Goal: Task Accomplishment & Management: Manage account settings

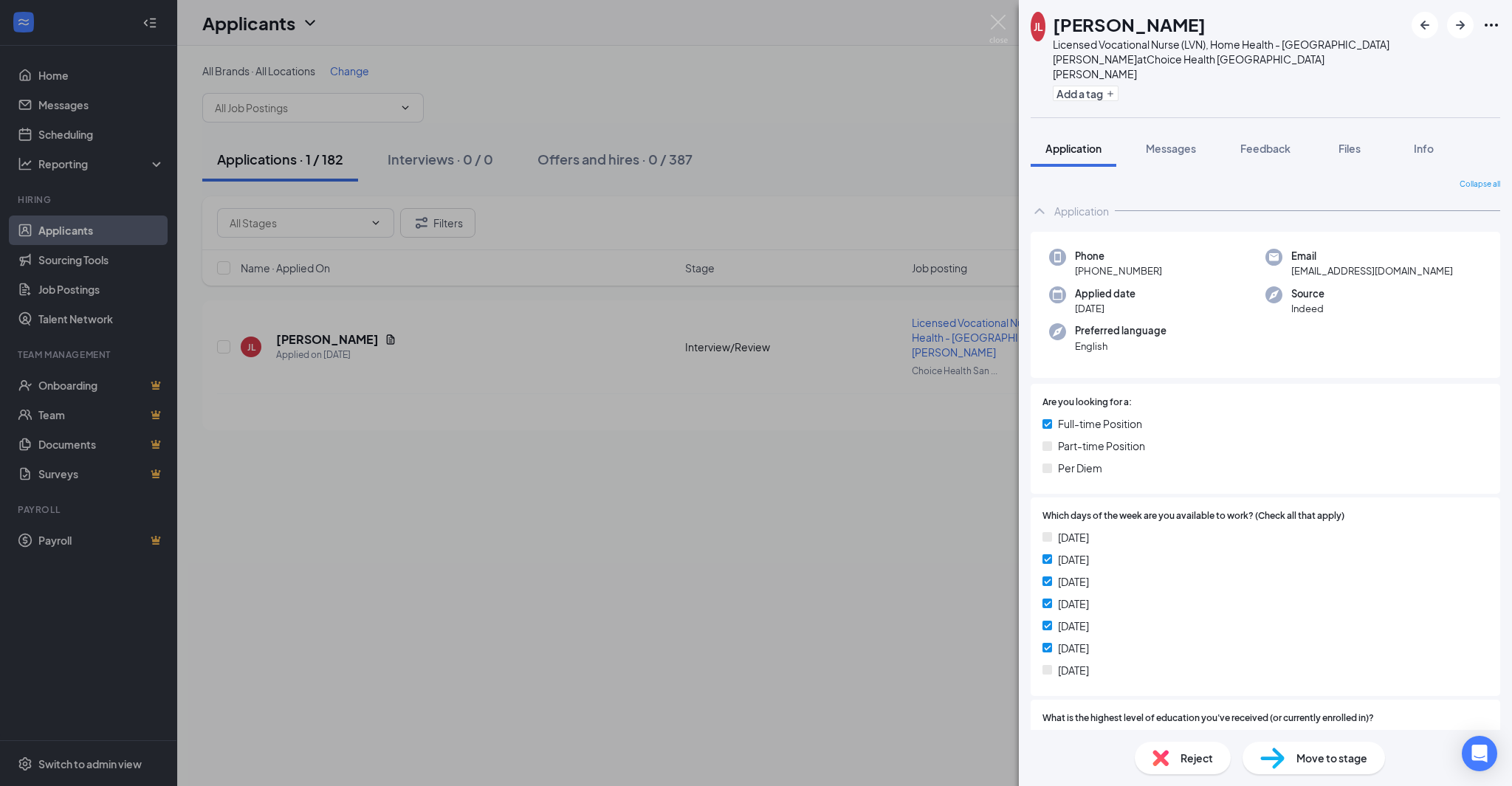
click at [496, 575] on div "JL [PERSON_NAME] Licensed Vocational Nurse (LVN), Home Health - [GEOGRAPHIC_DAT…" at bounding box center [756, 393] width 1512 height 786
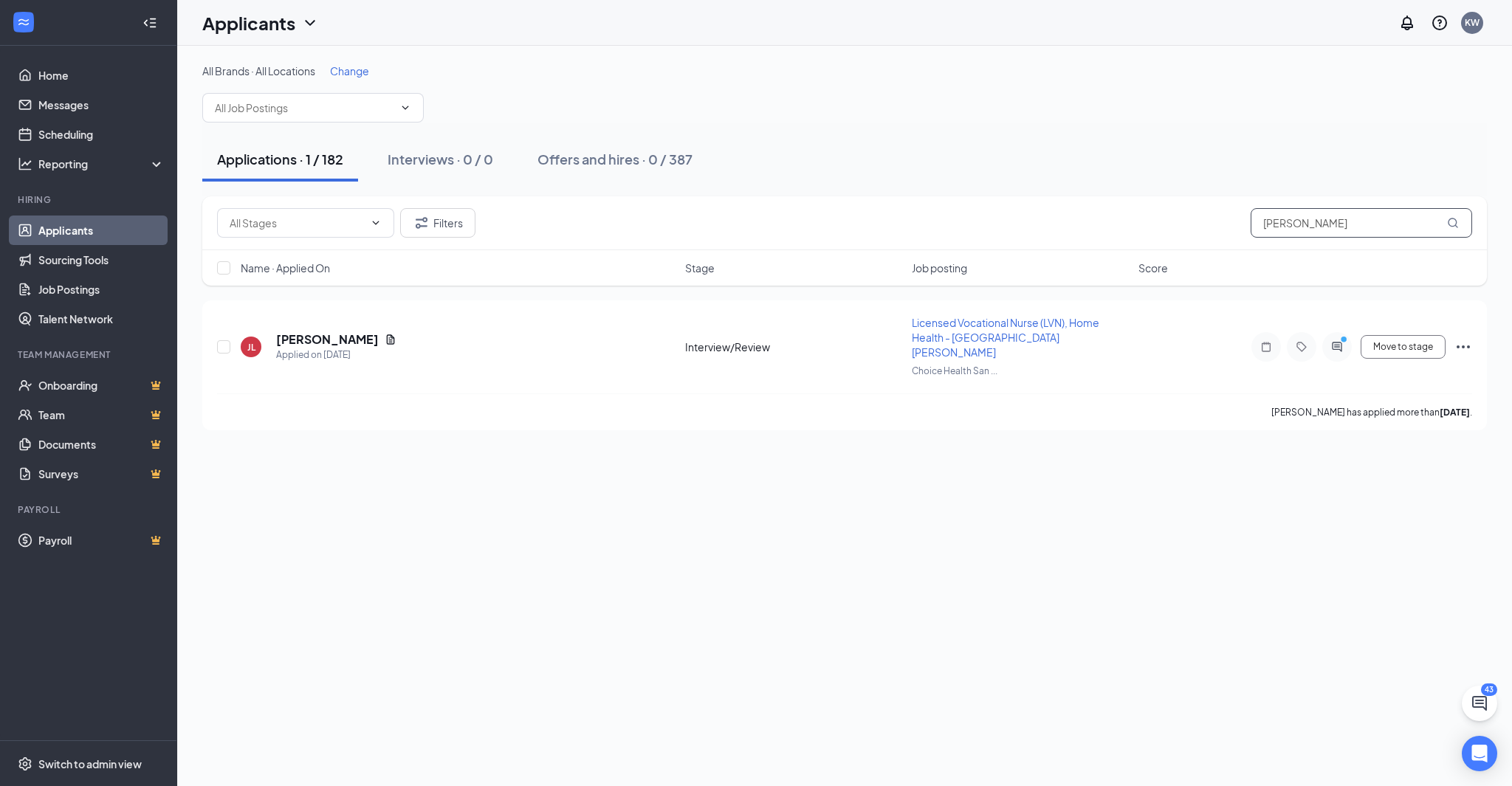
drag, startPoint x: 1344, startPoint y: 230, endPoint x: 1225, endPoint y: 219, distance: 119.5
click at [1225, 219] on div "Filters Jennifer Lopez" at bounding box center [844, 223] width 1255 height 29
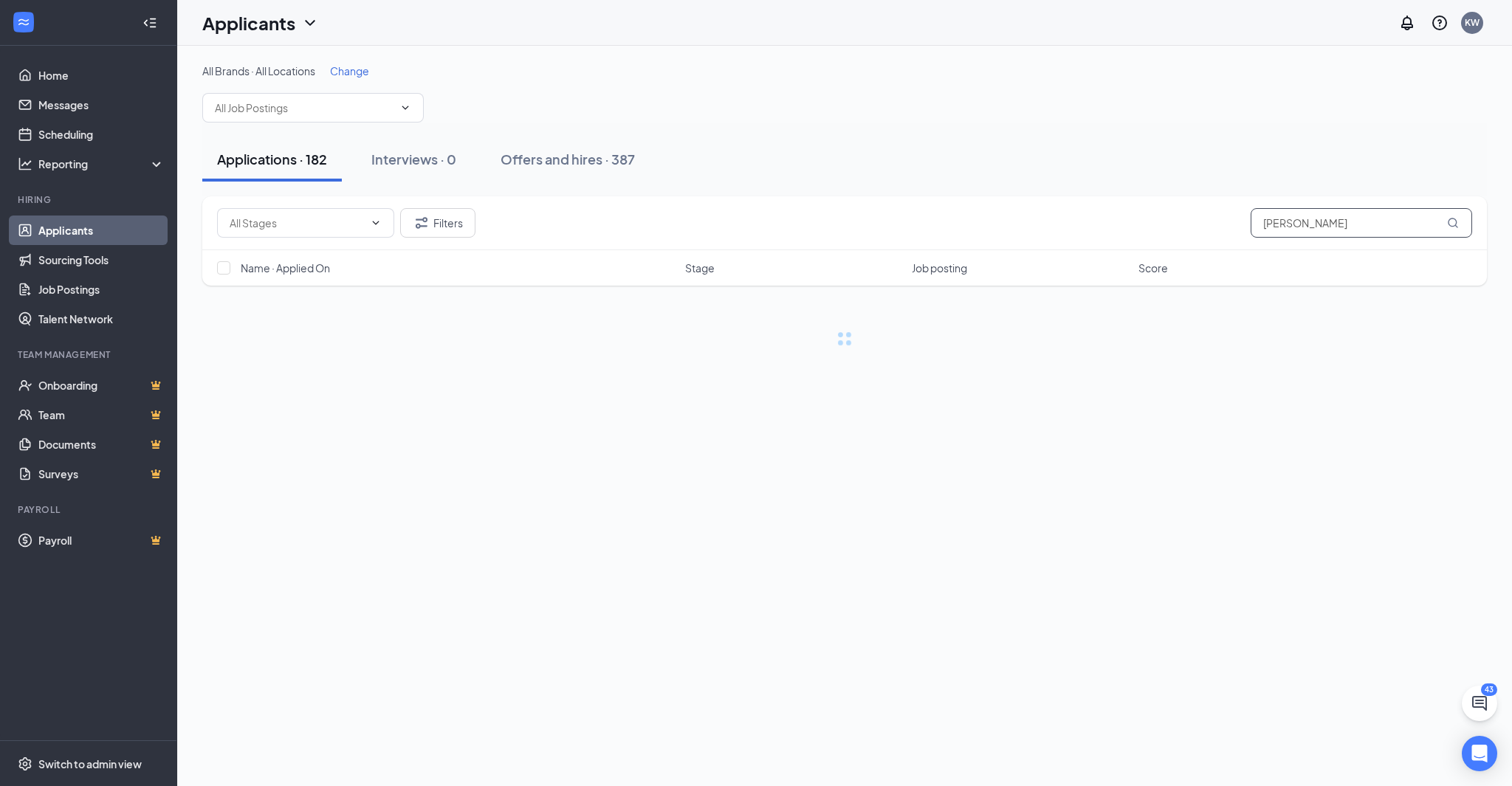
type input "[PERSON_NAME]"
click at [635, 151] on div "Offers and hires · 3 / 387" at bounding box center [618, 159] width 153 height 18
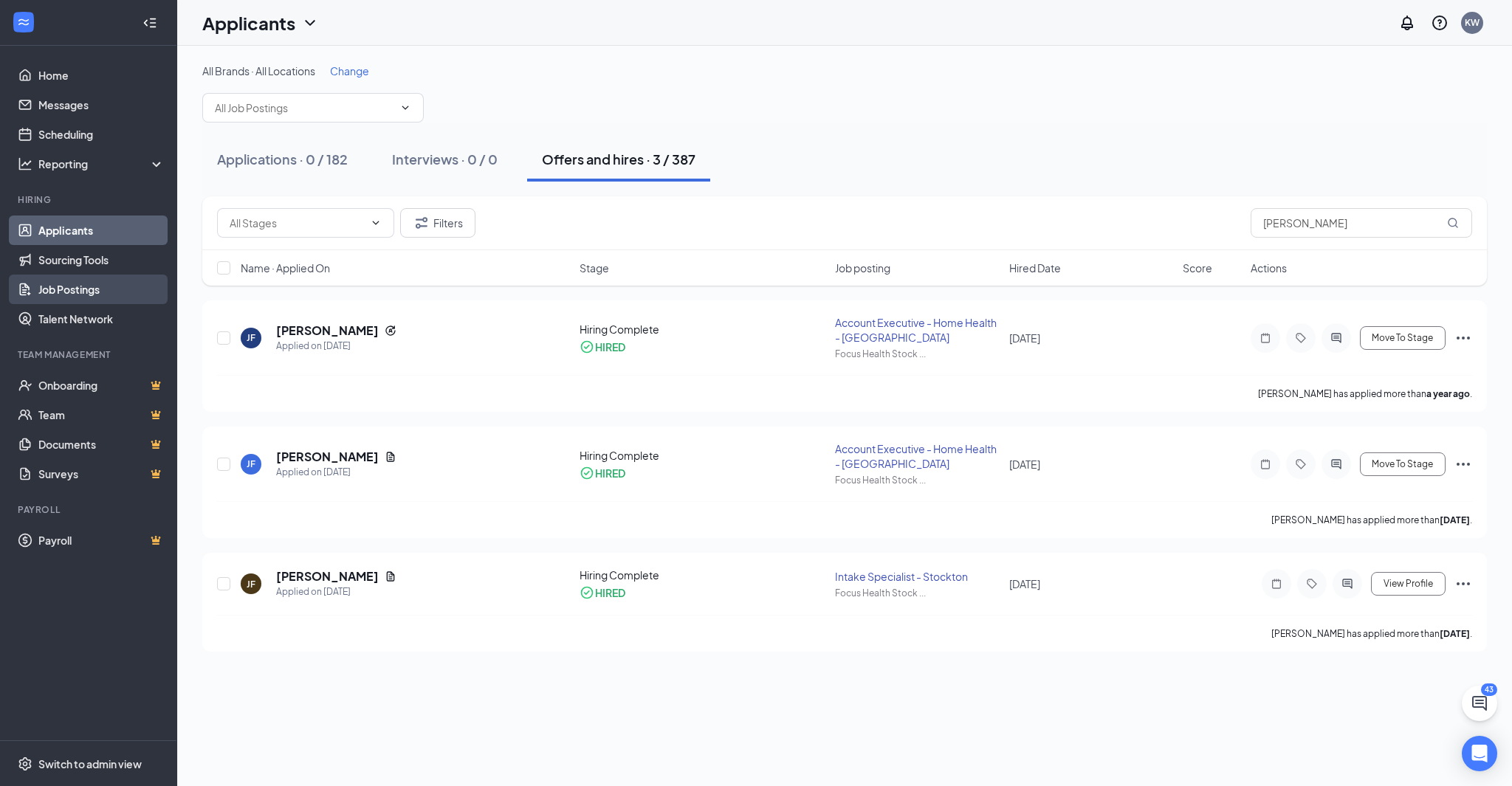
click at [85, 281] on link "Job Postings" at bounding box center [101, 289] width 126 height 29
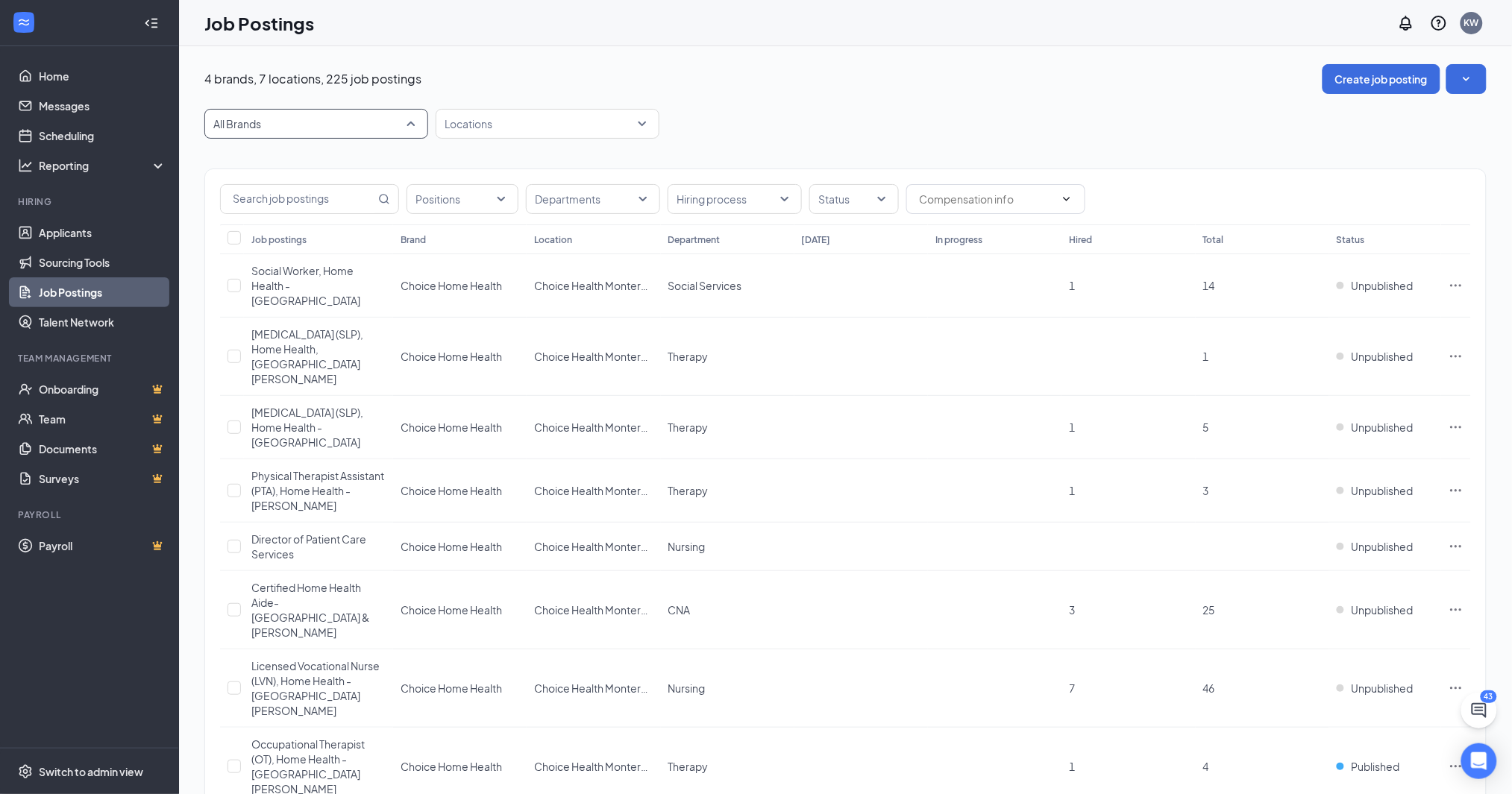
click at [288, 127] on span "All Brands" at bounding box center [309, 123] width 192 height 15
click at [261, 259] on p "Focus Health" at bounding box center [249, 266] width 63 height 15
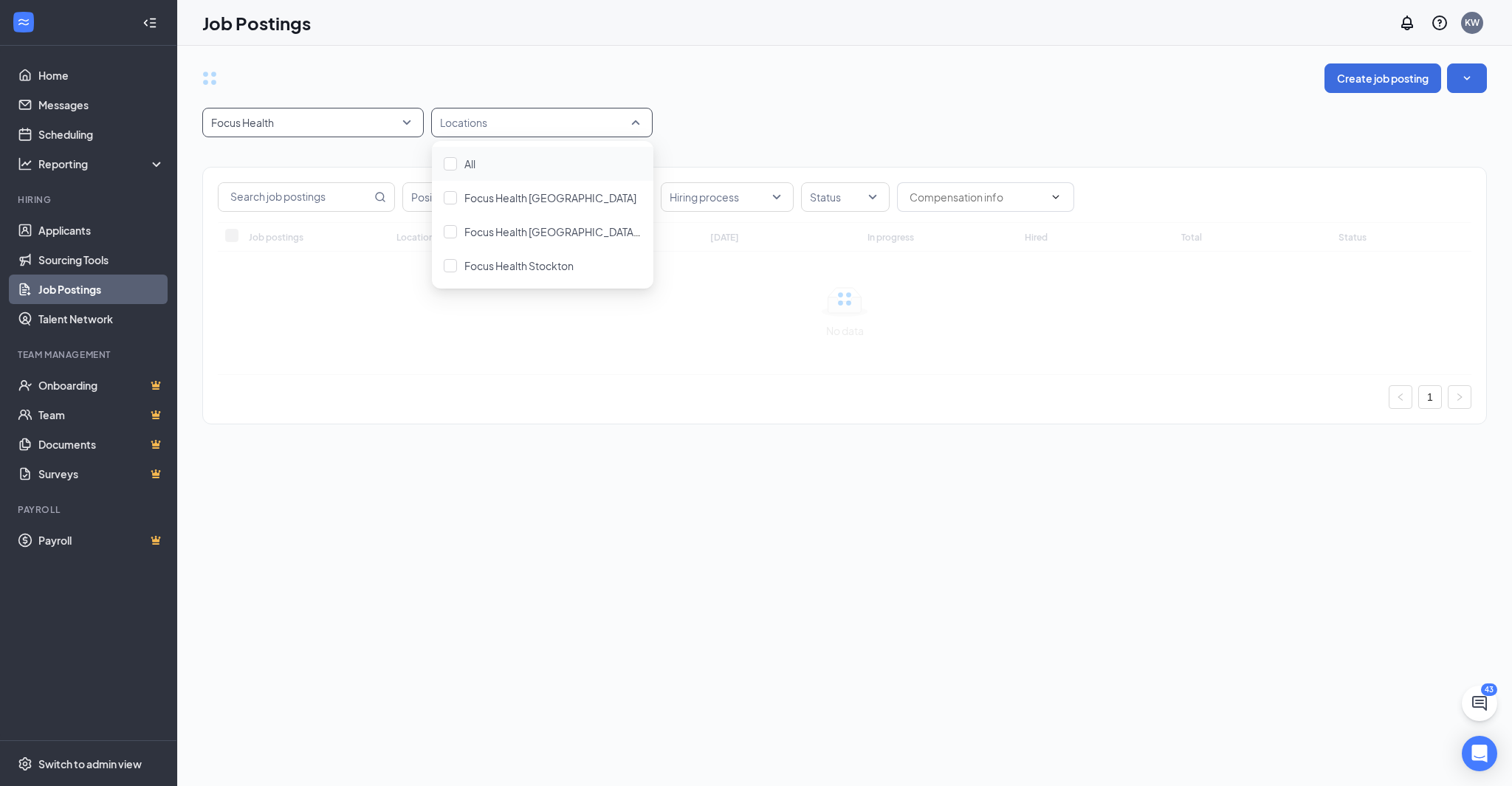
click at [467, 124] on div at bounding box center [534, 123] width 199 height 24
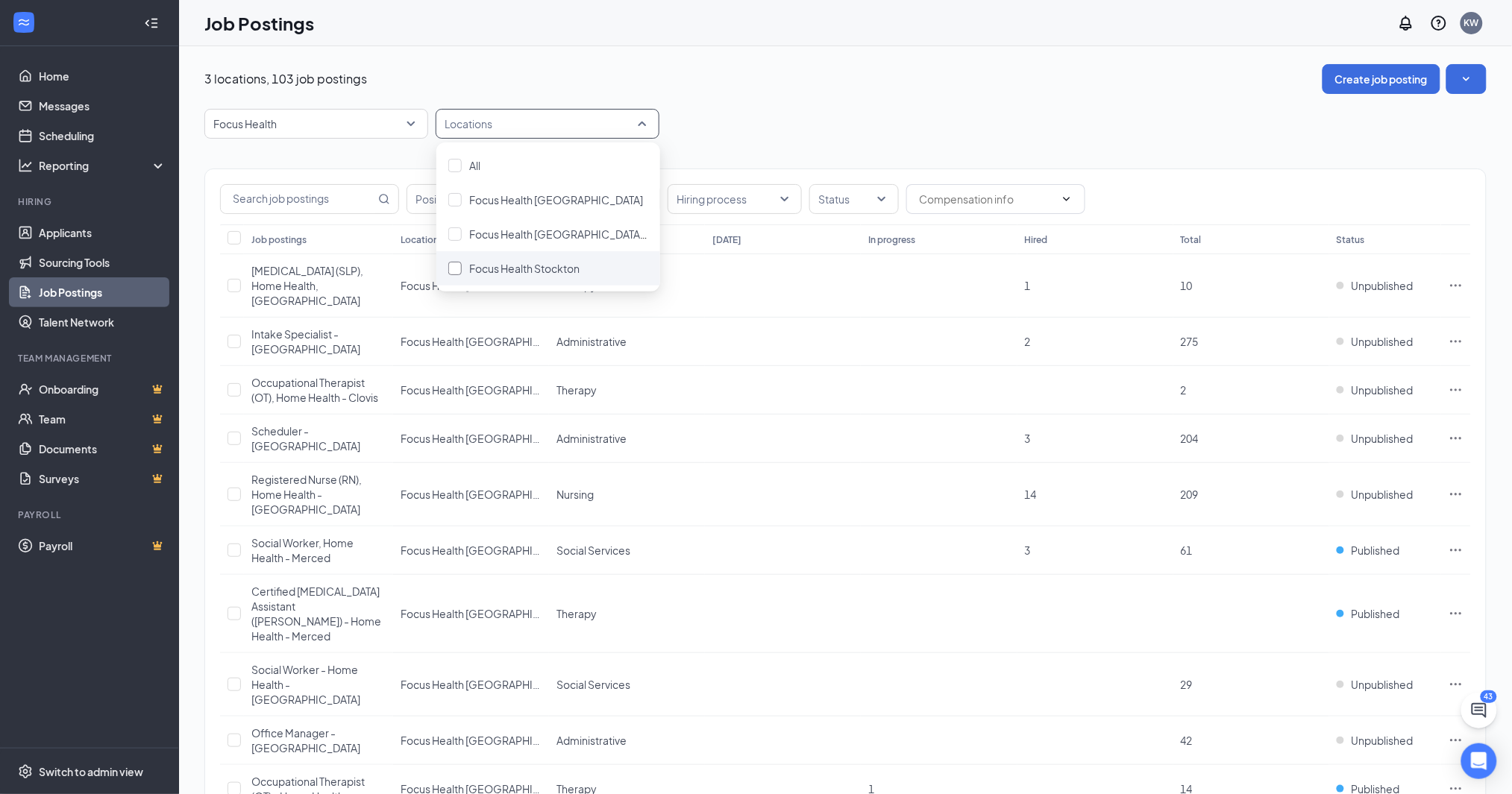
click at [450, 262] on div at bounding box center [455, 268] width 13 height 13
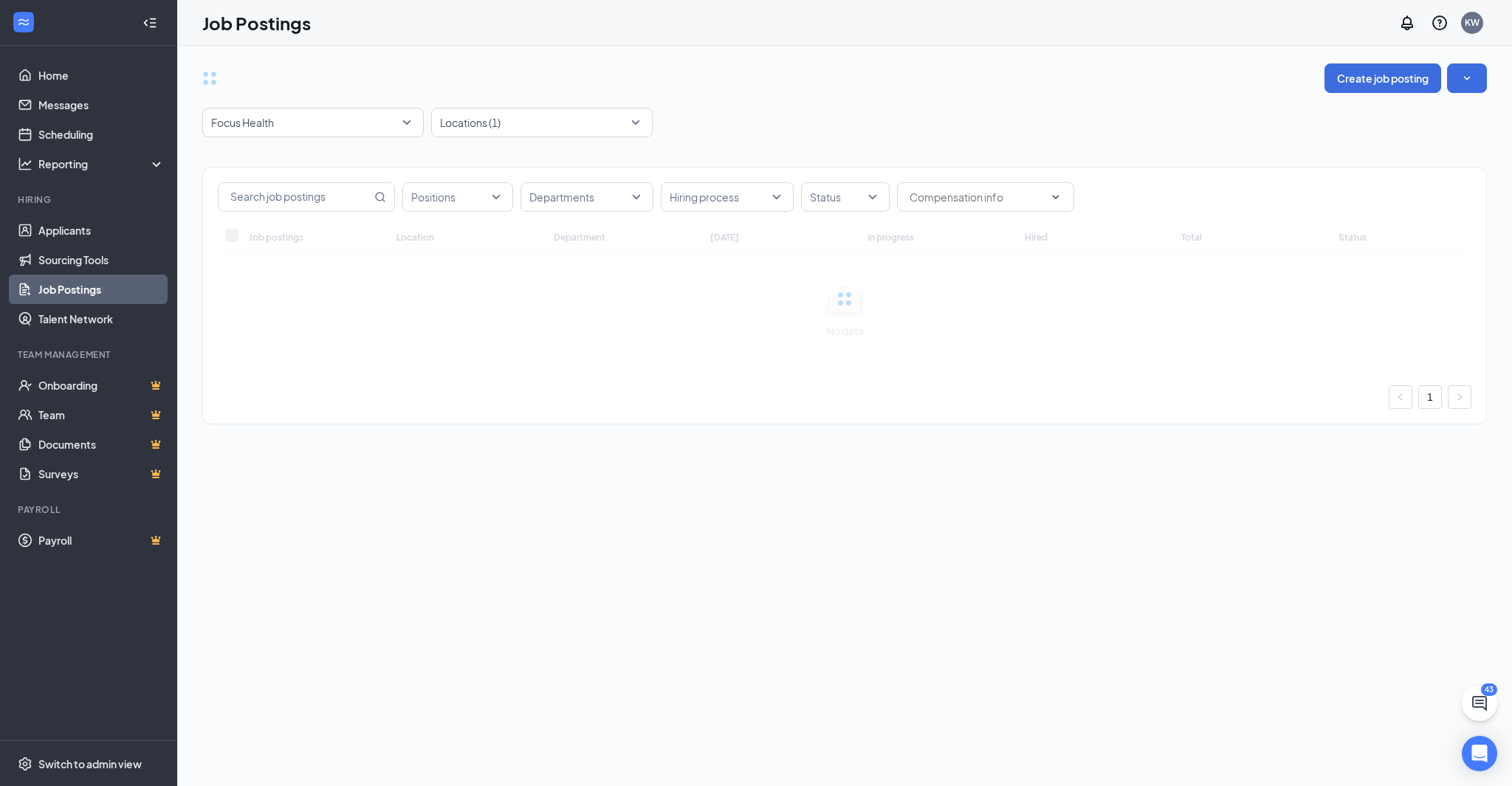
click at [731, 104] on div "Create job posting Focus Health 15594 16945 16946 All Brands Choice Home Health…" at bounding box center [844, 251] width 1284 height 376
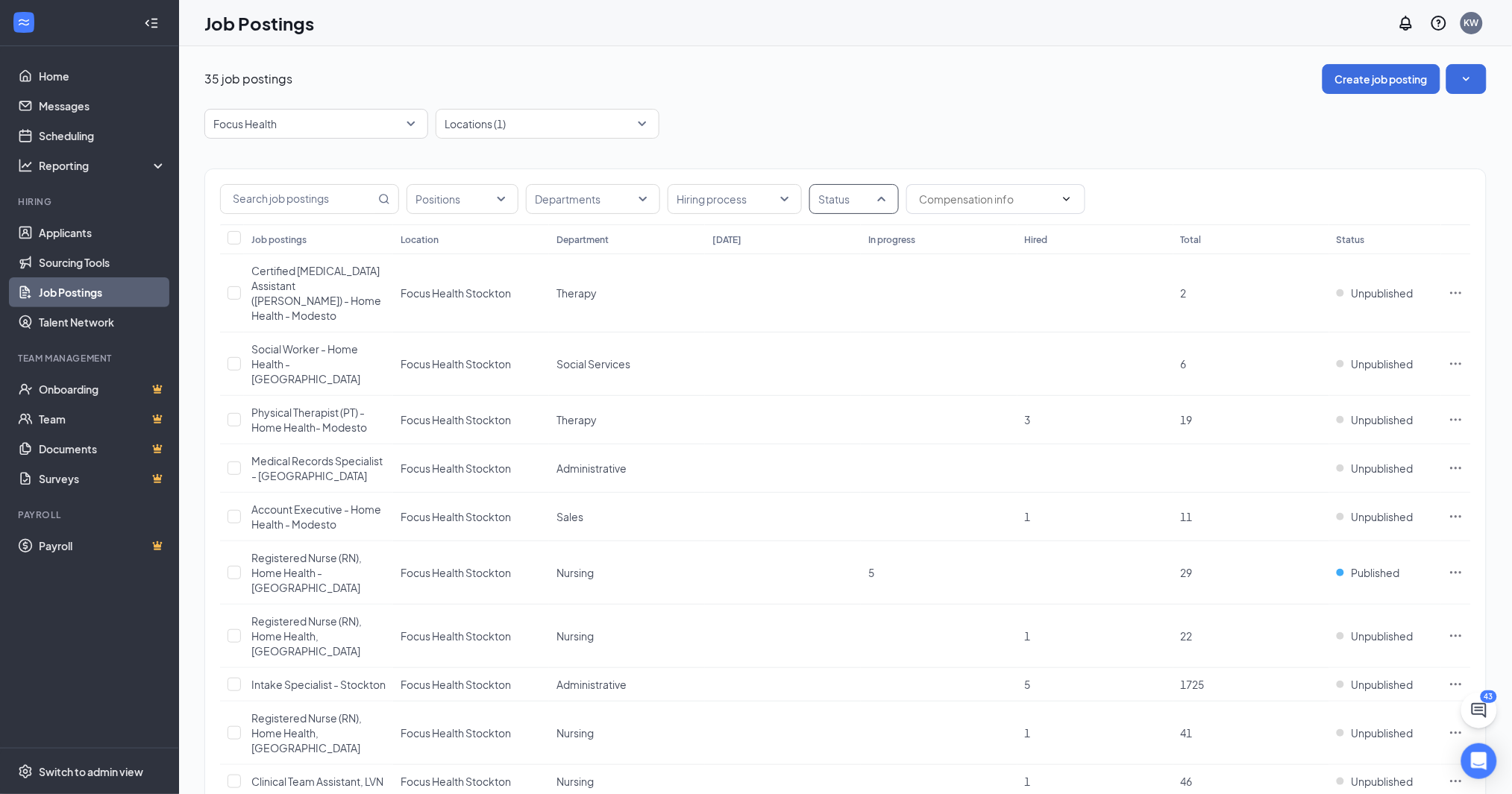
click at [849, 202] on div at bounding box center [846, 199] width 67 height 24
click at [829, 277] on div at bounding box center [828, 275] width 13 height 13
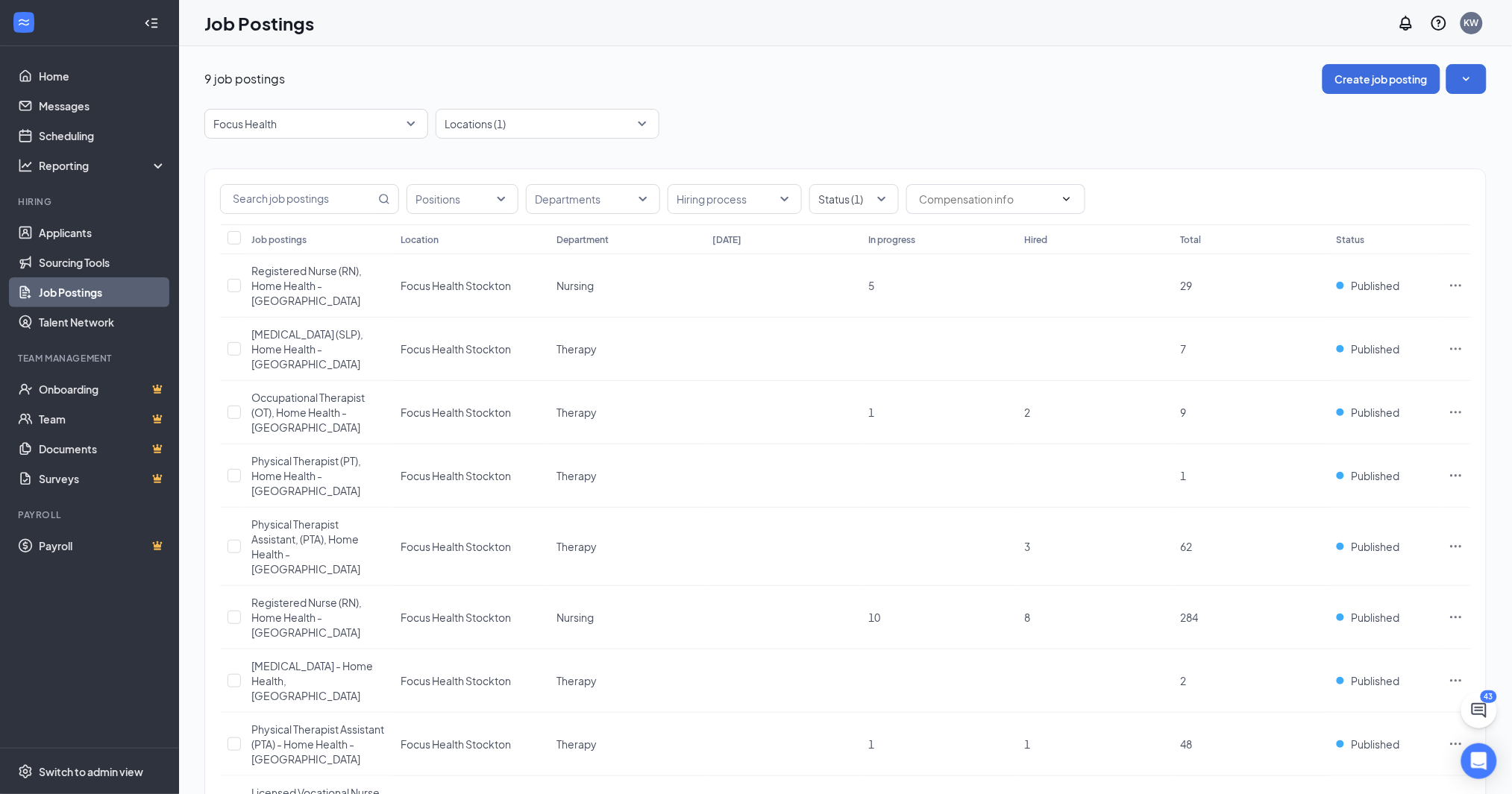
click at [836, 136] on div "Focus Health 15594 16945 16946 All Brands Choice Home Health Elevate Home Healt…" at bounding box center [845, 123] width 1282 height 30
click at [832, 211] on div at bounding box center [846, 199] width 67 height 24
click at [831, 268] on div at bounding box center [828, 275] width 13 height 13
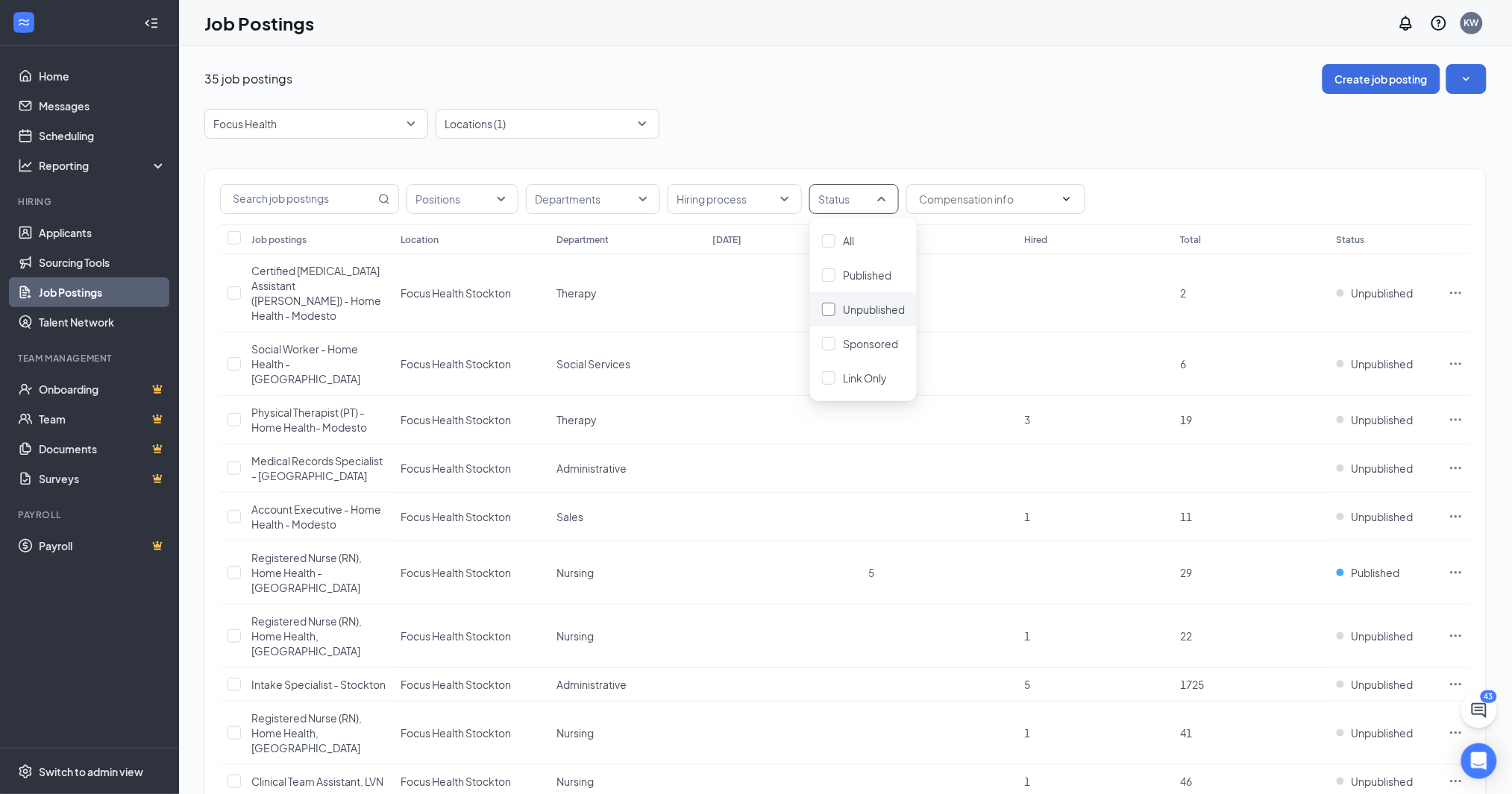
click at [831, 302] on div at bounding box center [828, 309] width 13 height 13
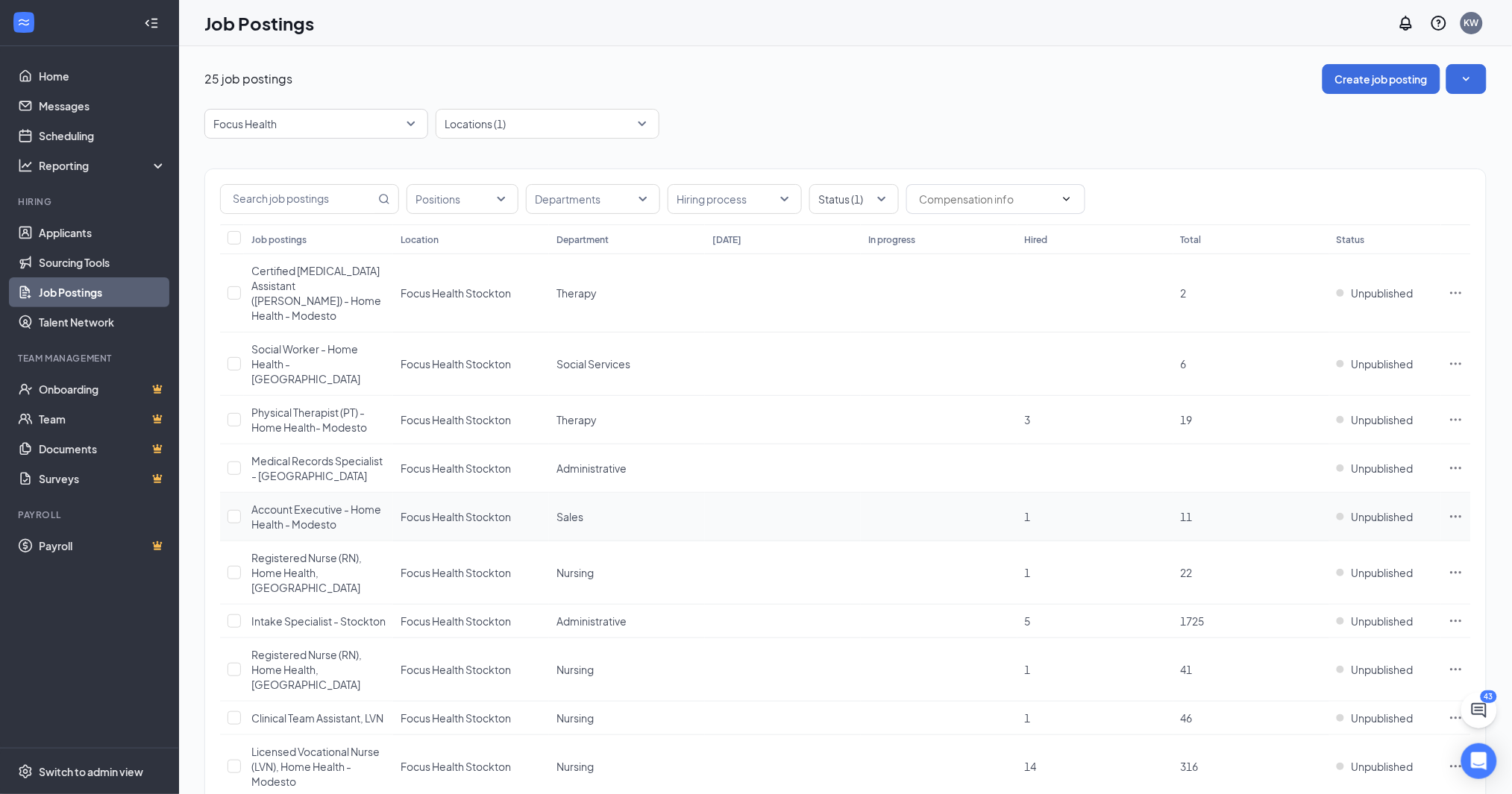
click at [321, 503] on span "Account Executive - Home Health - Modesto" at bounding box center [316, 517] width 130 height 29
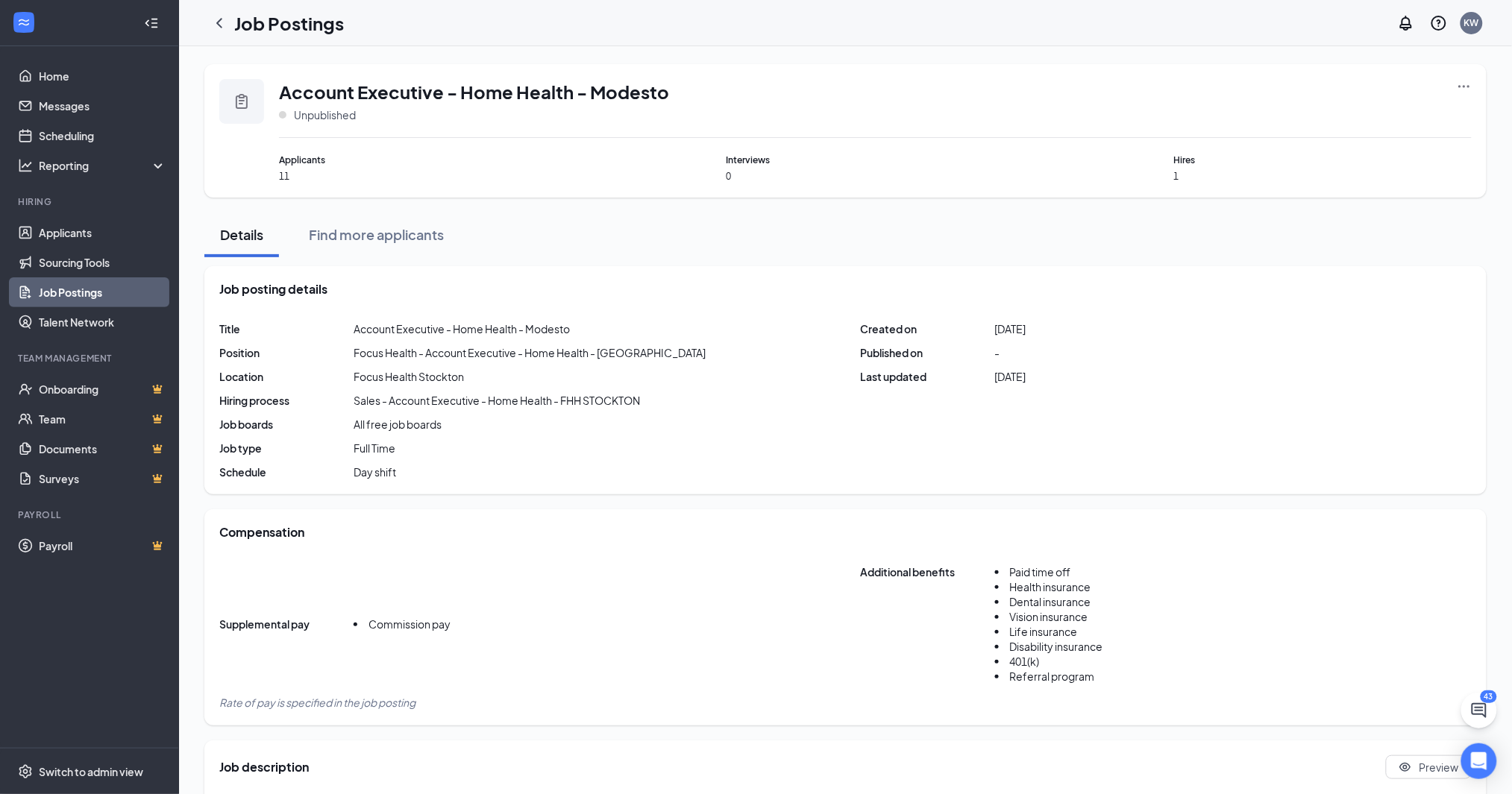
click at [1467, 87] on icon "Ellipses" at bounding box center [1464, 86] width 15 height 15
click at [1341, 120] on span "Edit job posting" at bounding box center [1360, 118] width 199 height 17
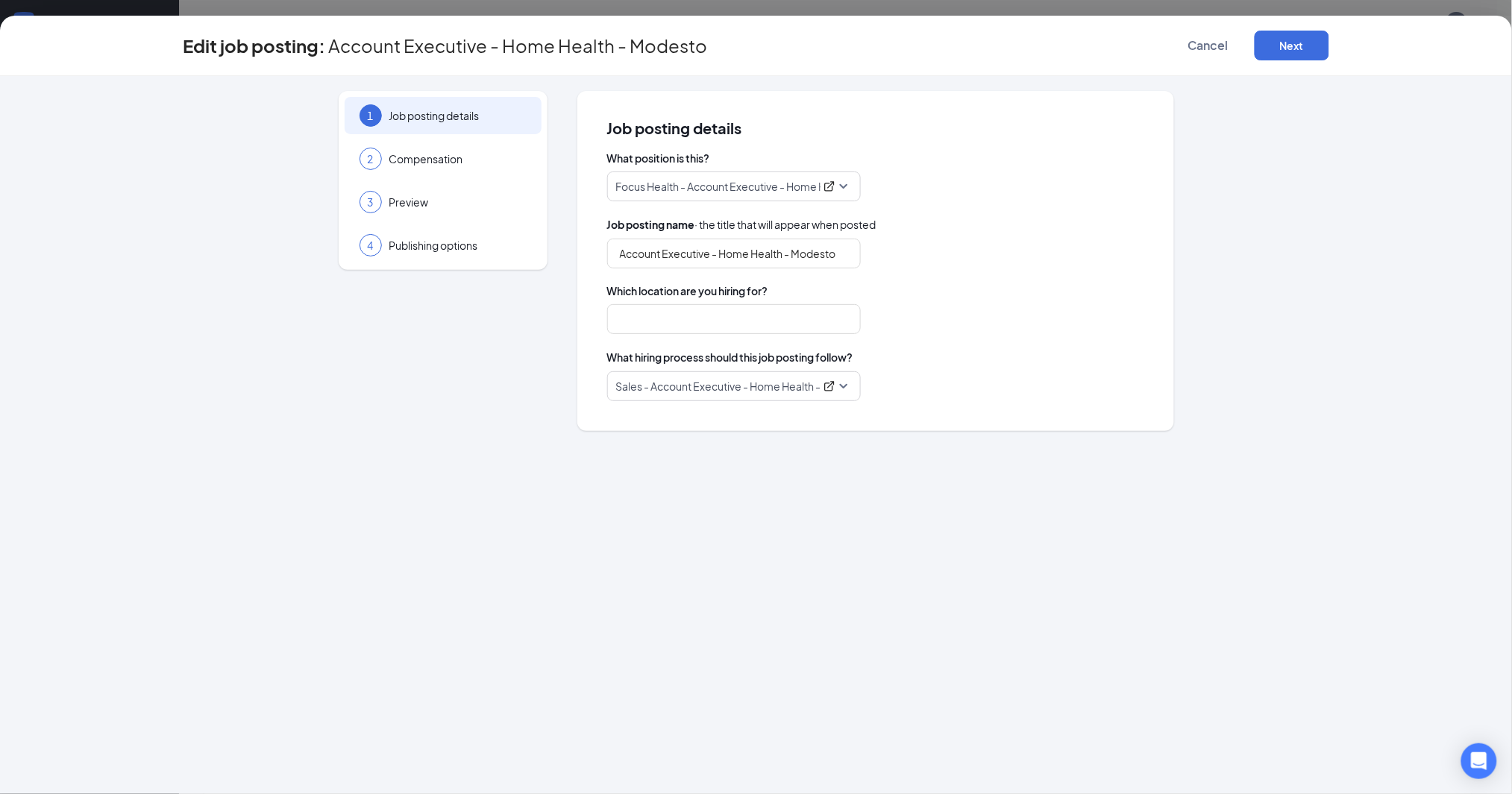
type input "Focus Health Stockton"
drag, startPoint x: 847, startPoint y: 260, endPoint x: 794, endPoint y: 257, distance: 53.1
click at [794, 257] on input "Account Executive - Home Health - Modesto" at bounding box center [734, 253] width 253 height 30
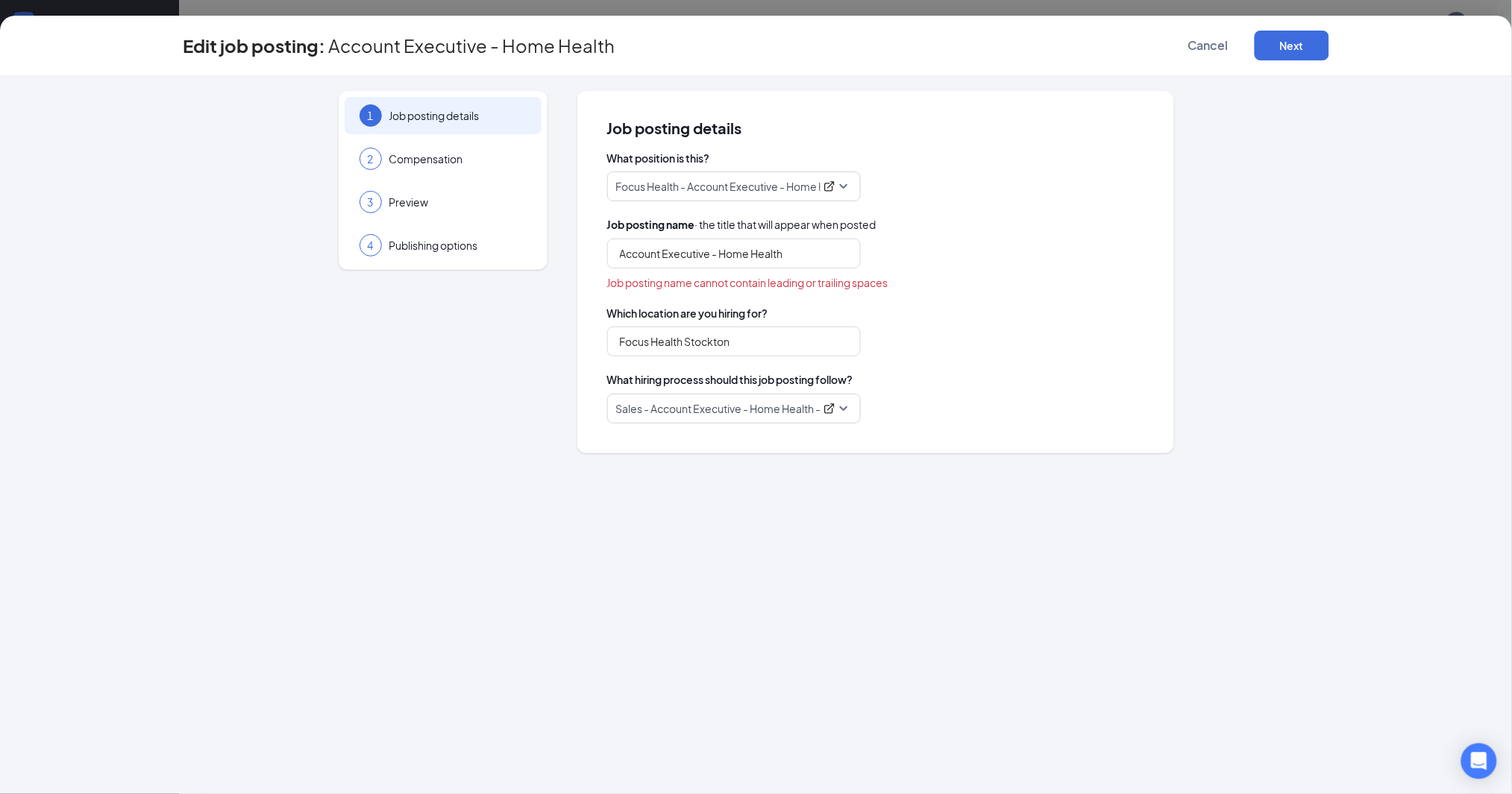
click at [952, 350] on div "Focus Health Stockton" at bounding box center [876, 341] width 537 height 30
click at [1269, 53] on button "Next" at bounding box center [1291, 45] width 74 height 30
click at [1269, 47] on button "Next" at bounding box center [1291, 45] width 74 height 30
click at [1071, 311] on span "Which location are you hiring for?" at bounding box center [876, 314] width 537 height 15
click at [803, 260] on input "Account Executive - Home Health" at bounding box center [734, 253] width 253 height 30
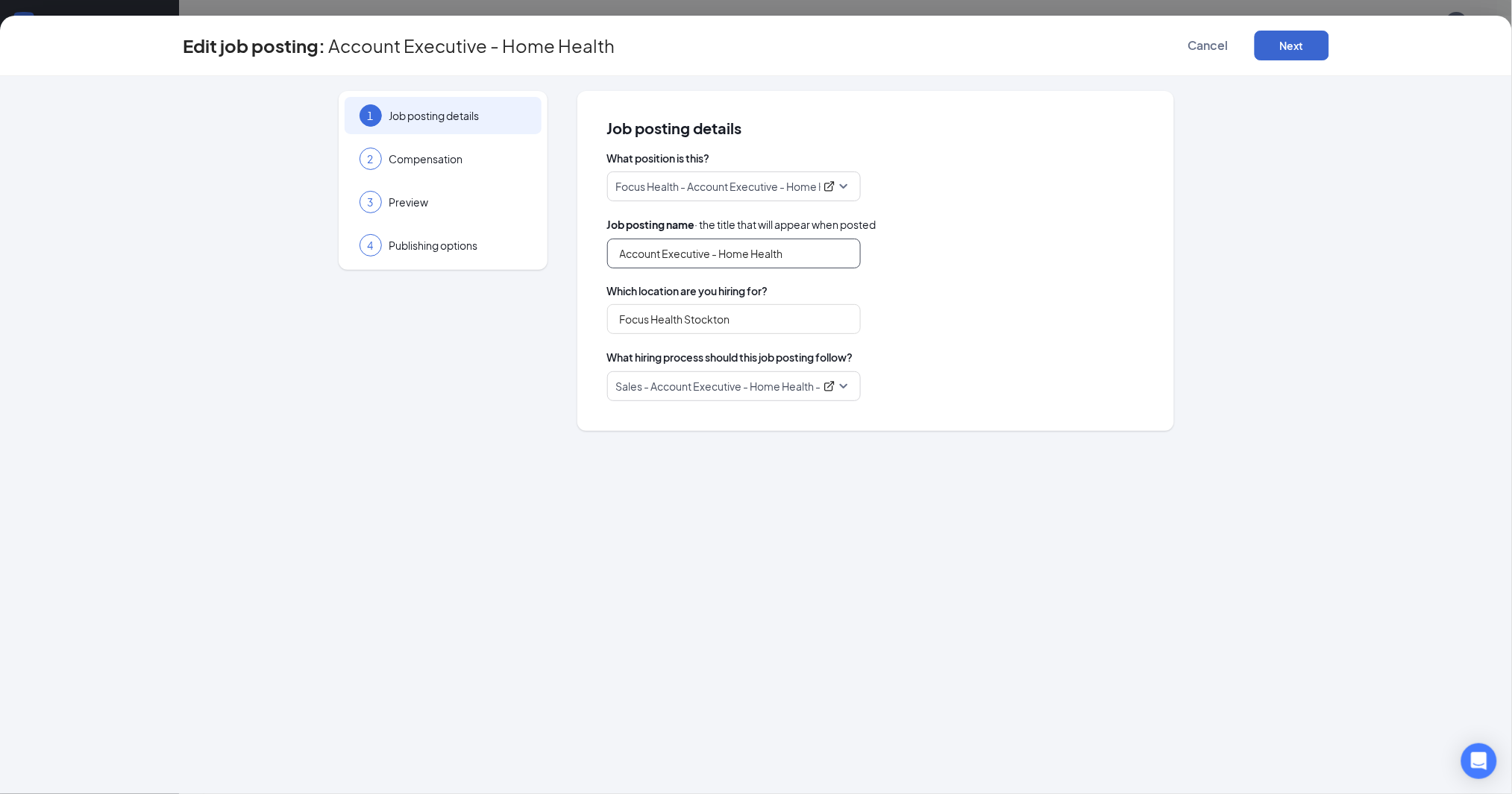
type input "Account Executive - Home Health"
click at [1290, 49] on button "Next" at bounding box center [1291, 45] width 74 height 30
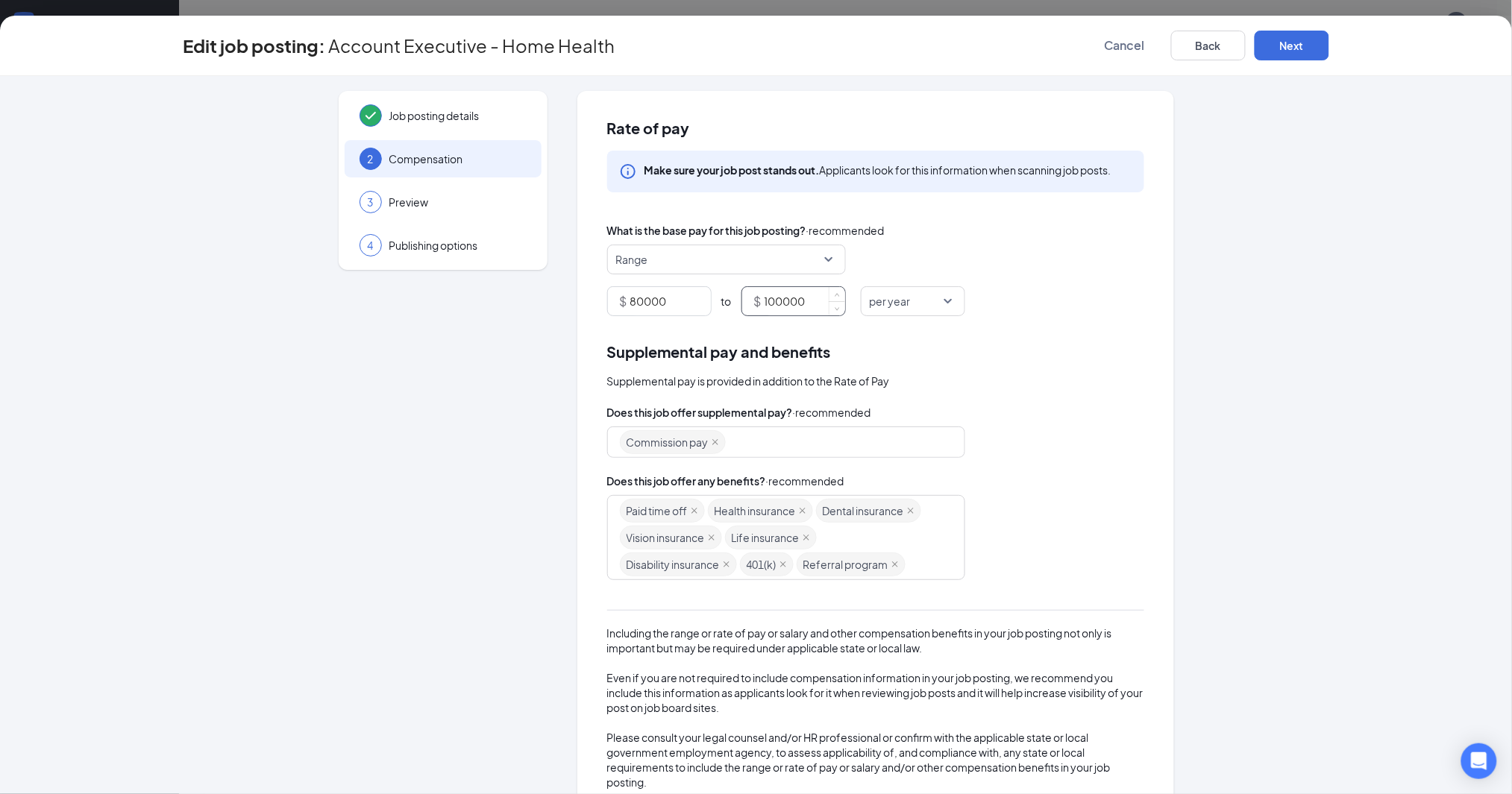
drag, startPoint x: 773, startPoint y: 302, endPoint x: 760, endPoint y: 302, distance: 13.0
click at [764, 302] on input "100000" at bounding box center [804, 301] width 81 height 29
type input "125000"
click at [992, 391] on div "Supplemental pay and benefits Supplemental pay is provided in addition to the R…" at bounding box center [876, 565] width 537 height 449
click at [1275, 42] on button "Next" at bounding box center [1291, 45] width 74 height 30
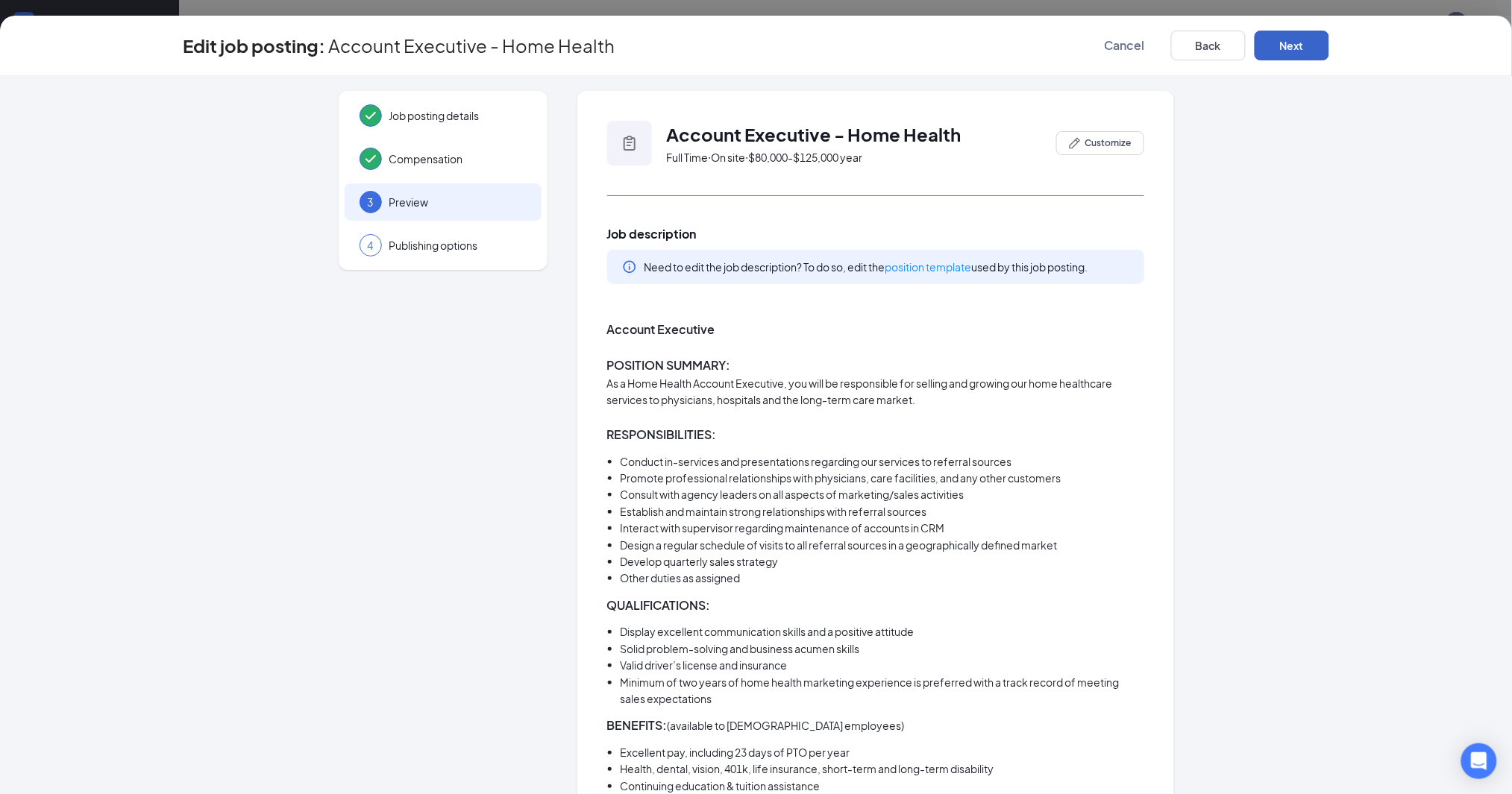
click at [1275, 42] on button "Next" at bounding box center [1291, 45] width 74 height 30
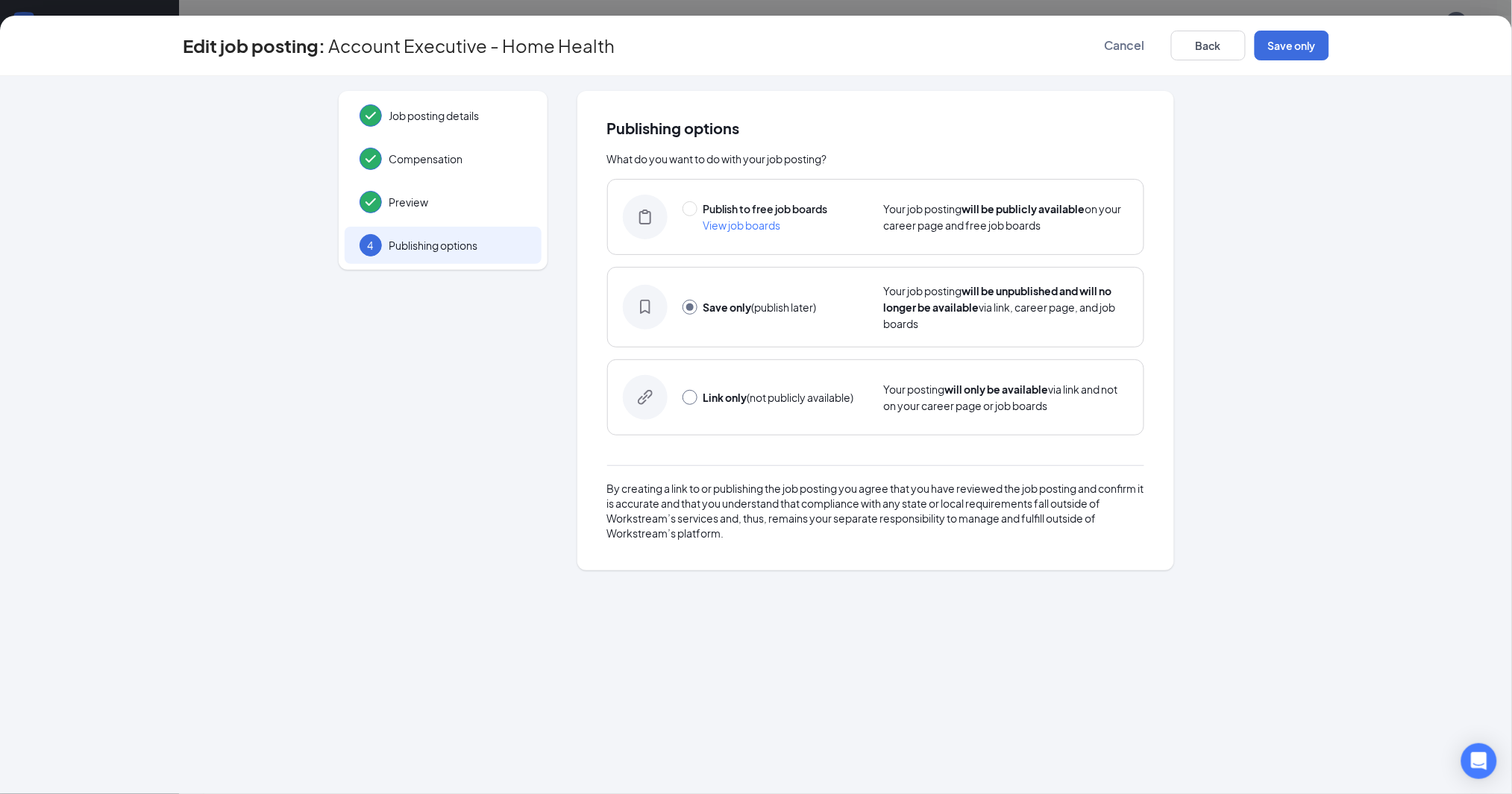
click at [687, 397] on input "radio" at bounding box center [690, 398] width 15 height 15
radio input "true"
radio input "false"
click at [1299, 40] on button "Link only" at bounding box center [1291, 45] width 74 height 30
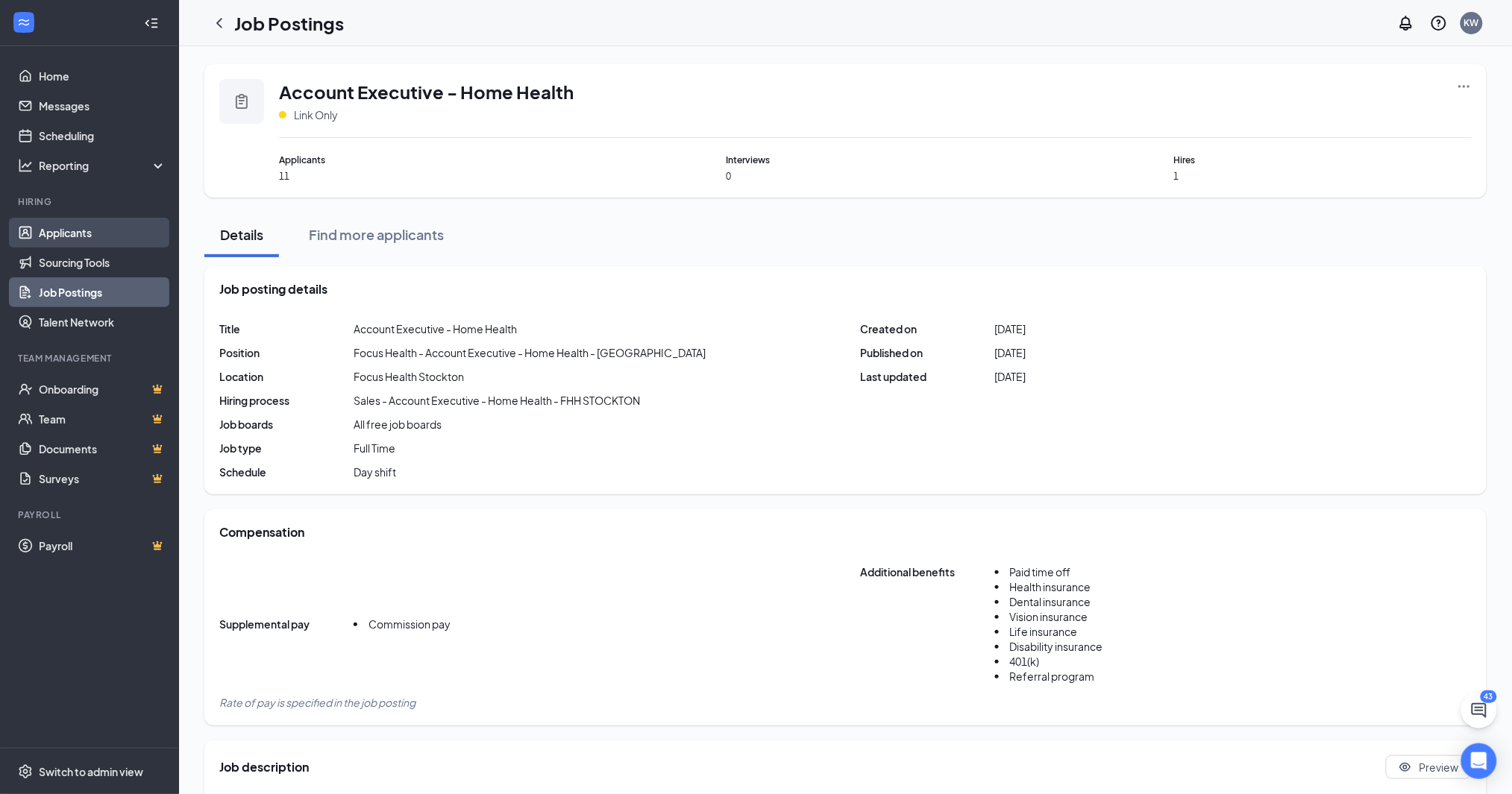
click at [75, 231] on link "Applicants" at bounding box center [102, 233] width 127 height 30
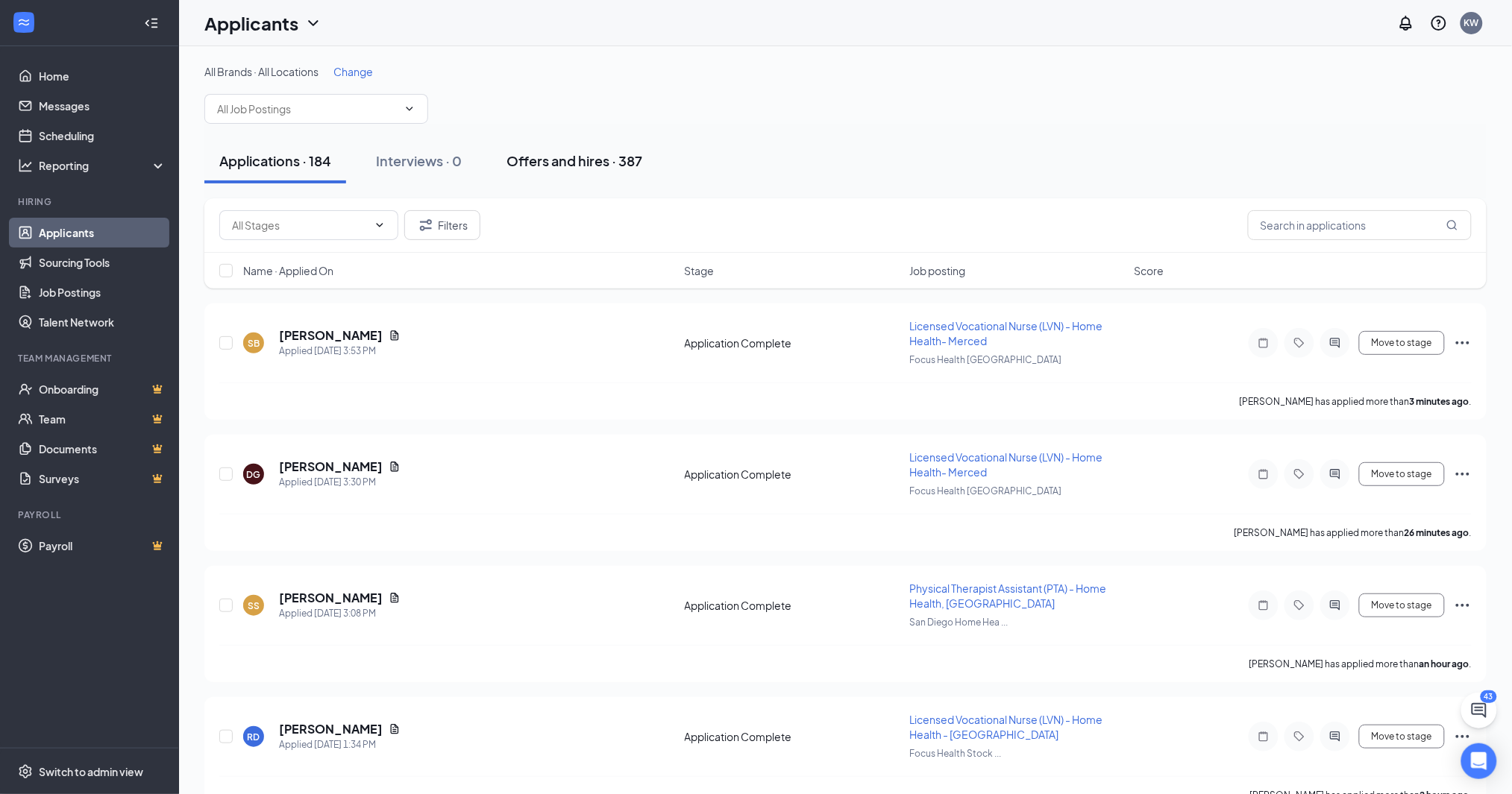
click at [567, 164] on div "Offers and hires · 387" at bounding box center [574, 160] width 135 height 19
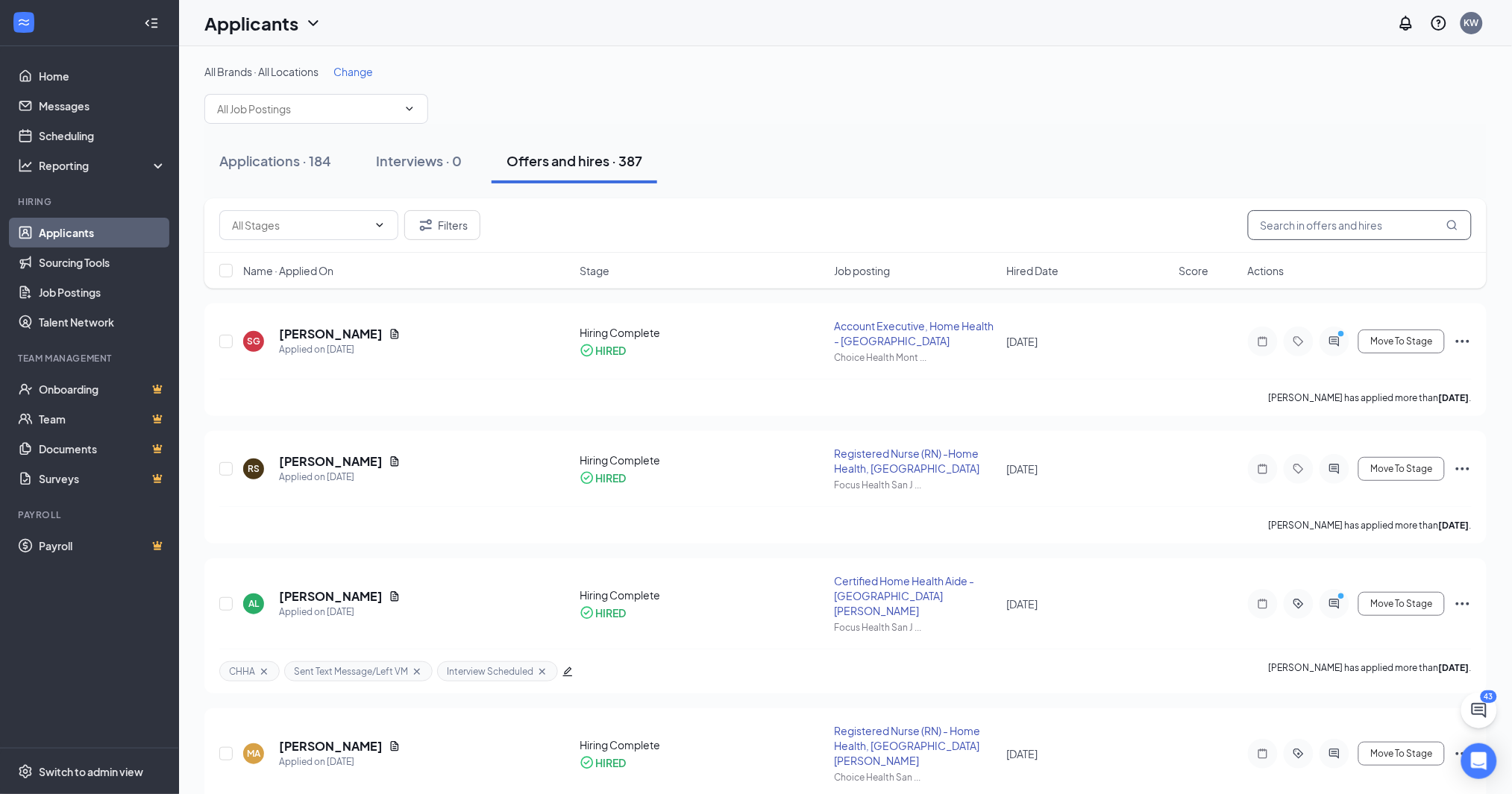
click at [1317, 226] on input "text" at bounding box center [1359, 225] width 224 height 30
type input "[PERSON_NAME]"
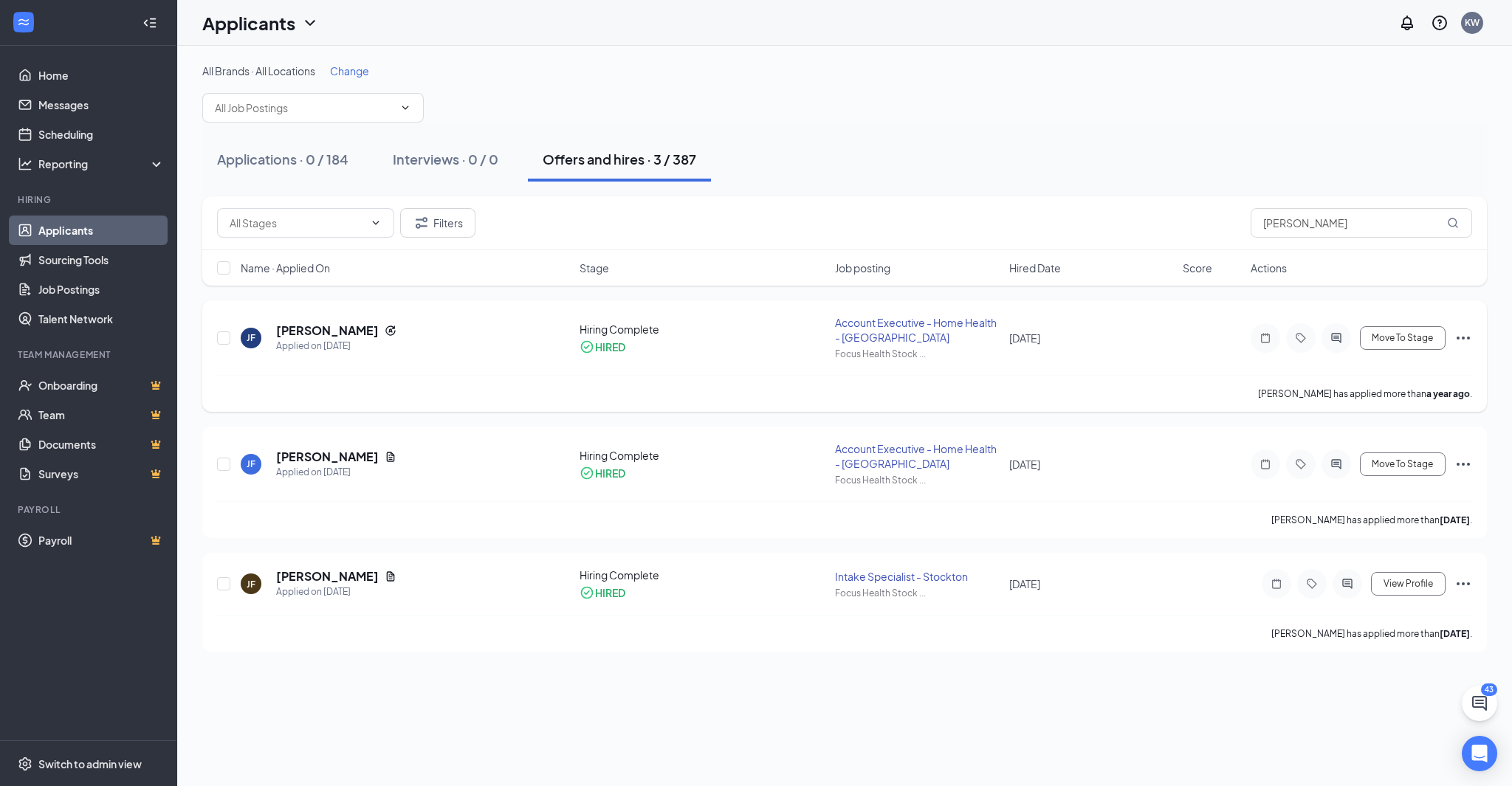
click at [1459, 336] on icon "Ellipses" at bounding box center [1462, 338] width 17 height 17
click at [1372, 520] on p "Move to another position" at bounding box center [1396, 527] width 127 height 15
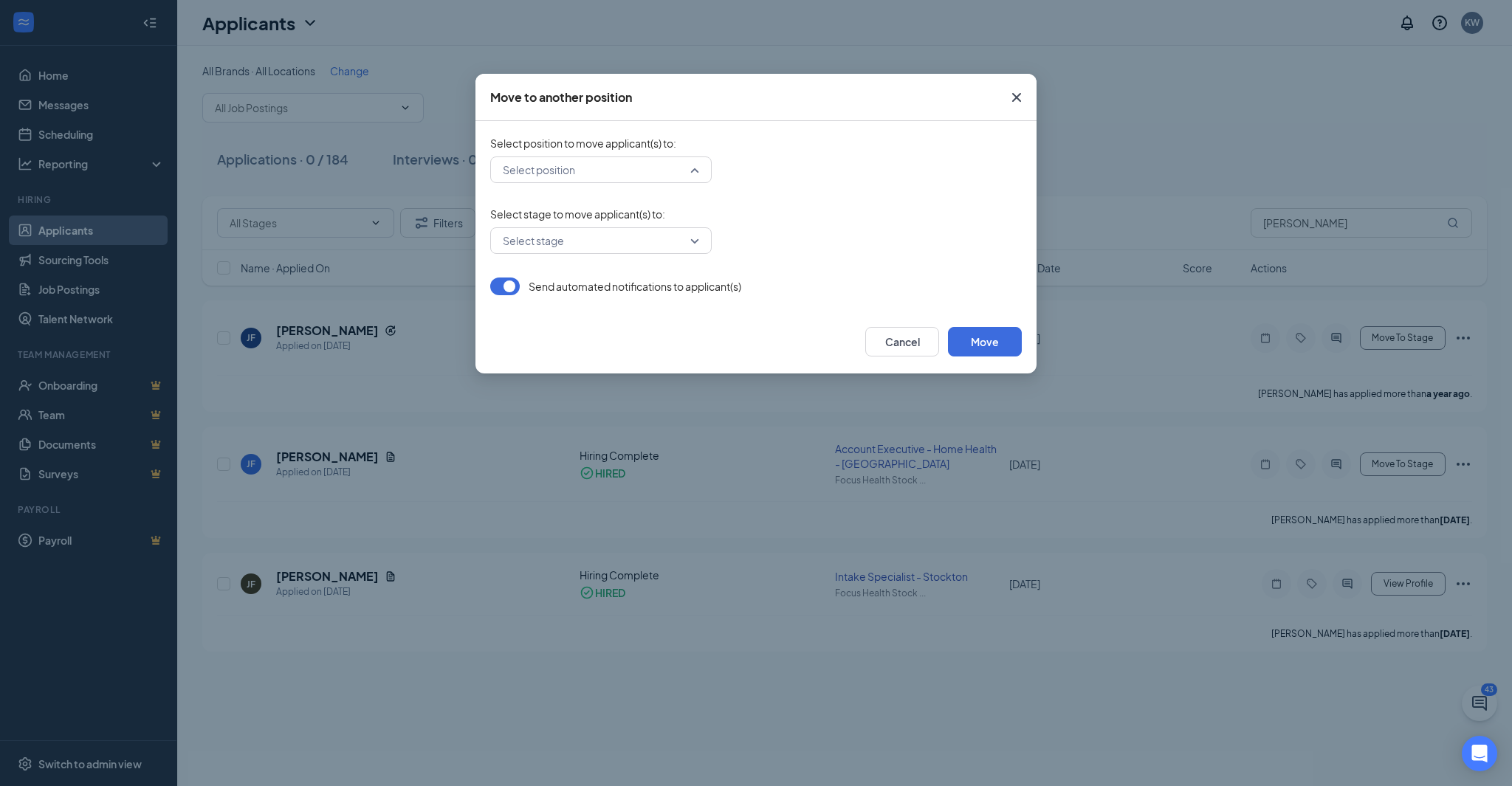
click at [701, 167] on div "Select position" at bounding box center [600, 169] width 221 height 27
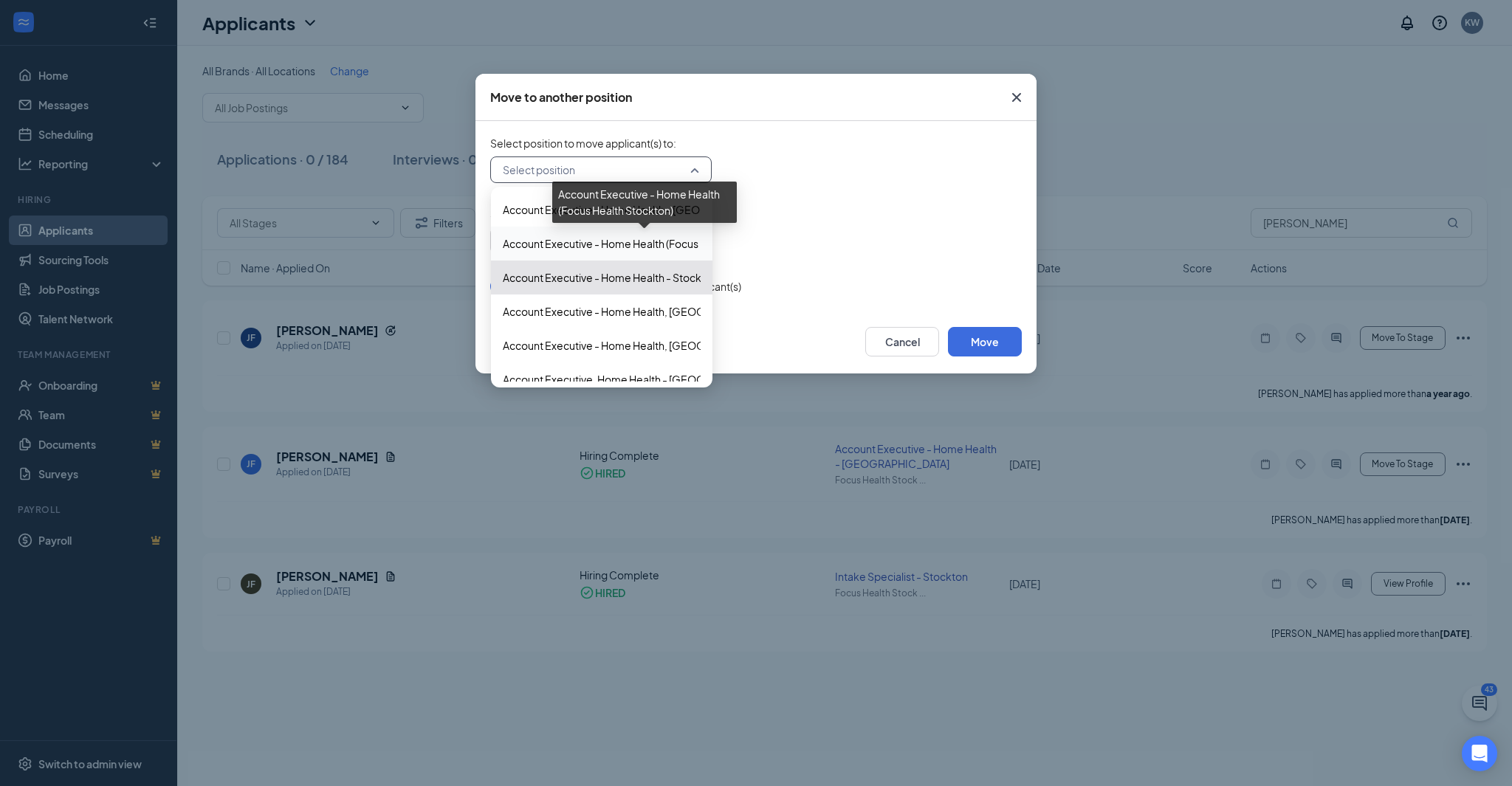
click at [654, 236] on span "Account Executive - Home Health (Focus Health Stockton)" at bounding box center [642, 244] width 278 height 17
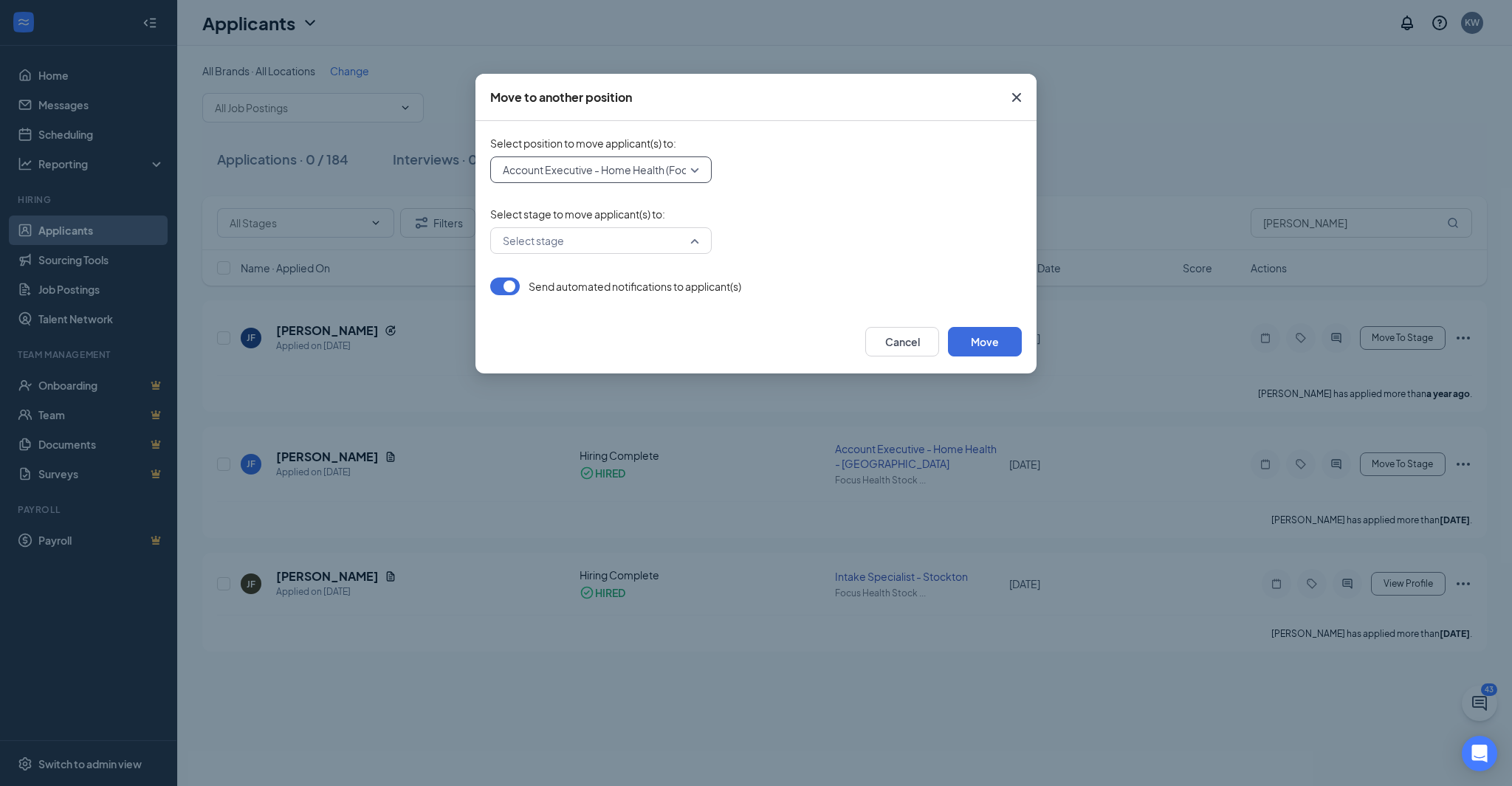
click at [694, 242] on div "Select stage" at bounding box center [600, 241] width 221 height 27
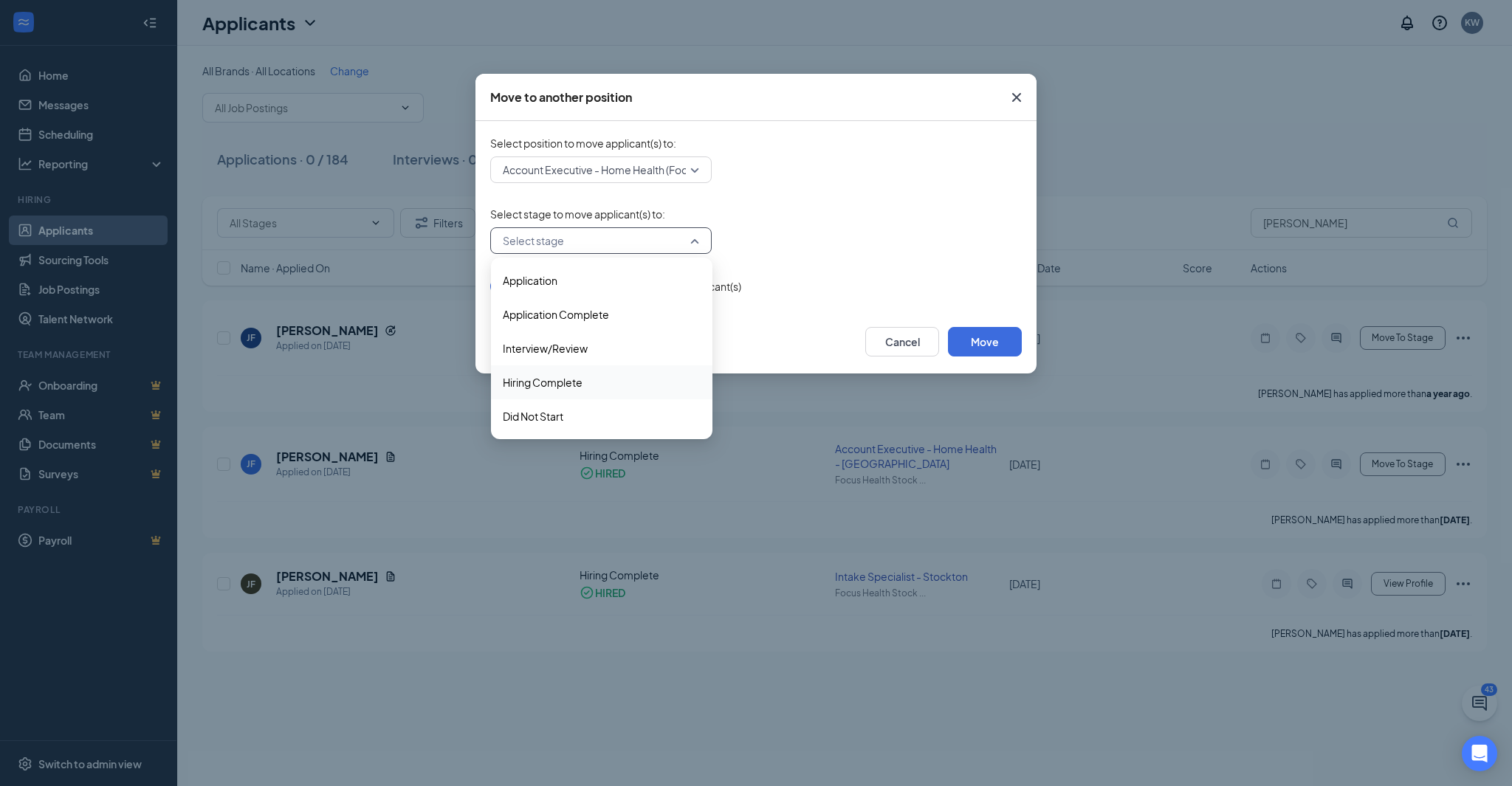
click at [559, 375] on span "Hiring Complete" at bounding box center [543, 383] width 80 height 17
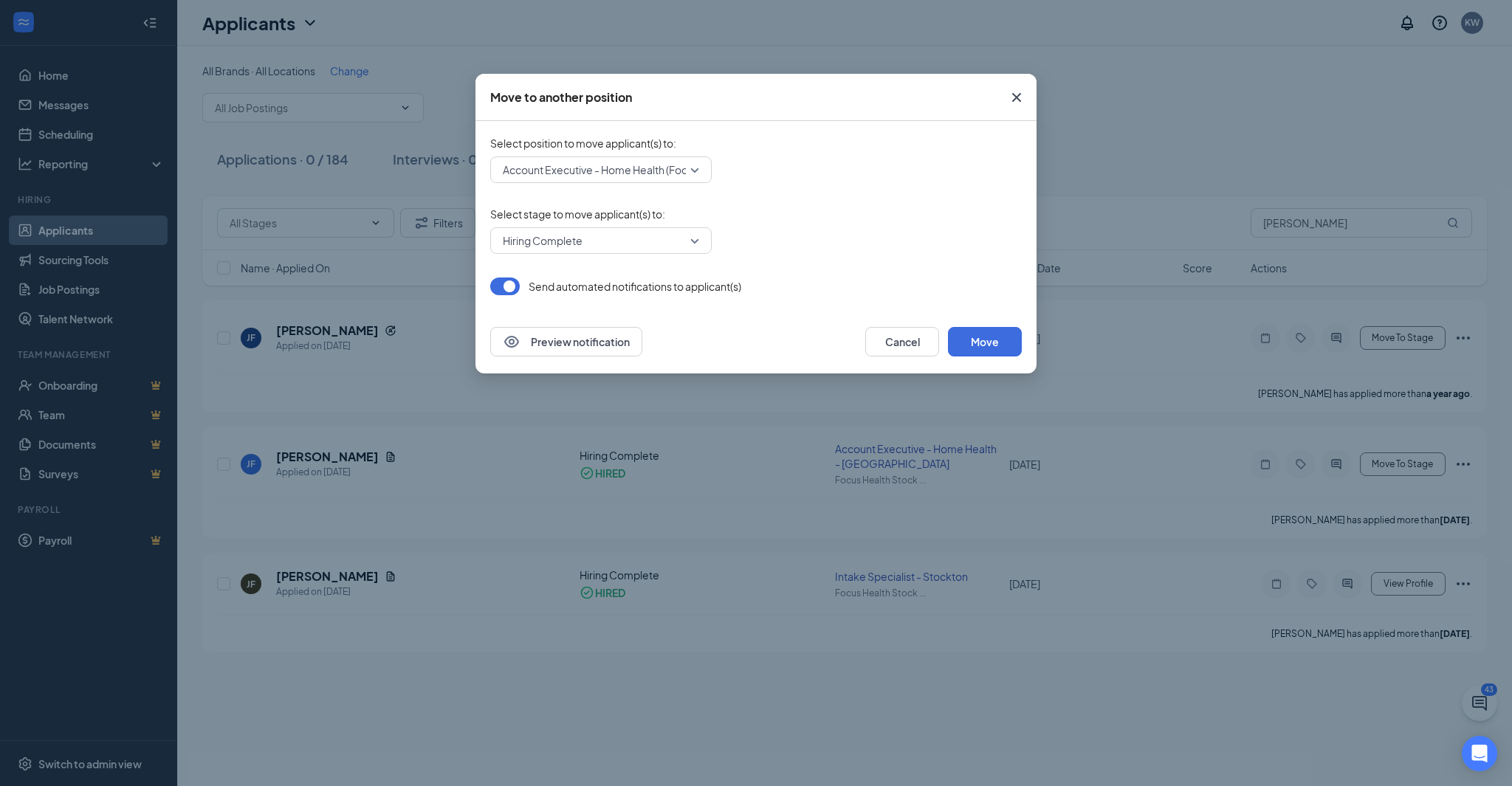
click at [498, 286] on button "button" at bounding box center [505, 286] width 29 height 17
click at [985, 338] on button "Move" at bounding box center [984, 342] width 73 height 29
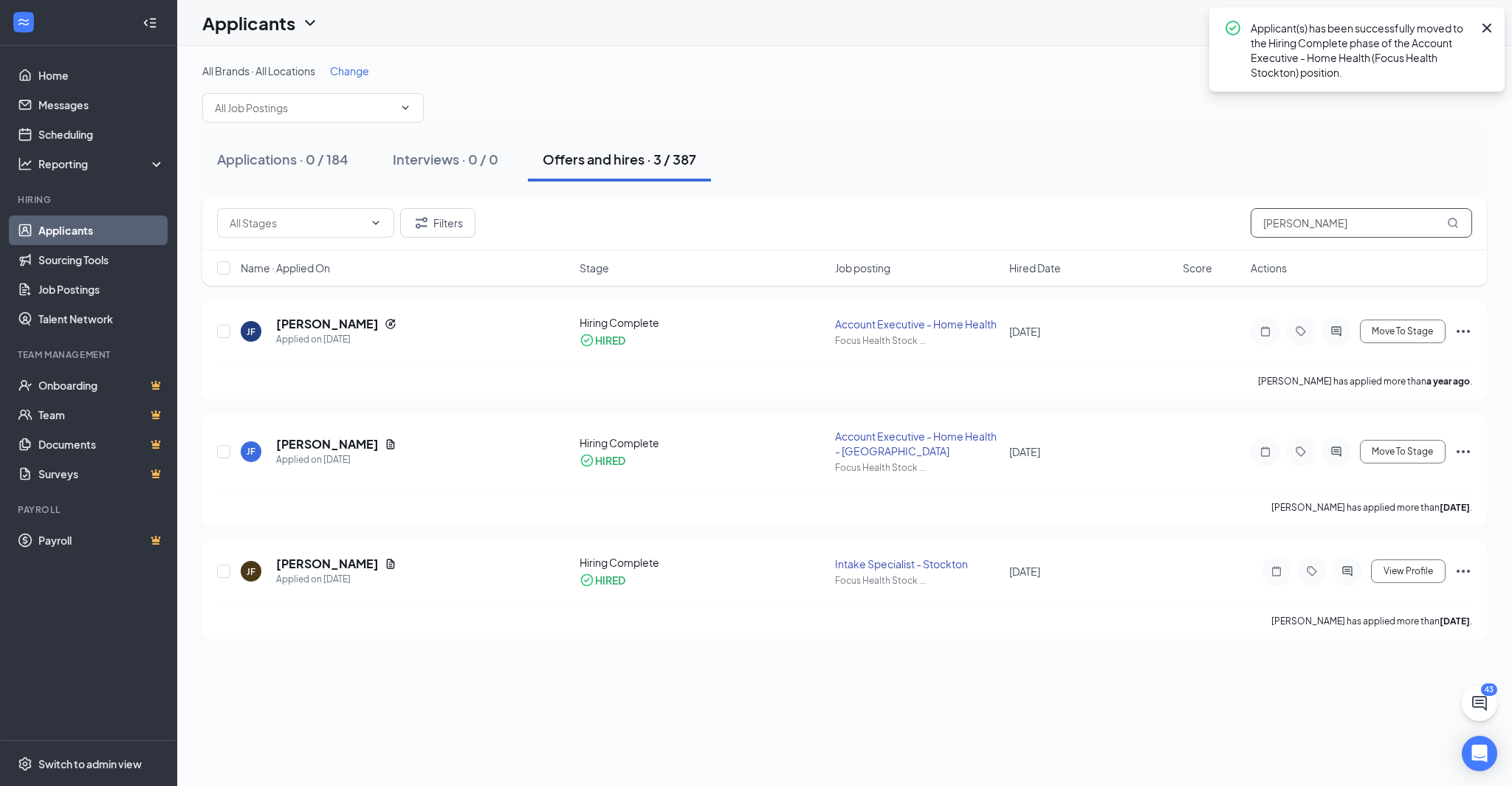
click at [1328, 214] on input "[PERSON_NAME]" at bounding box center [1361, 223] width 221 height 29
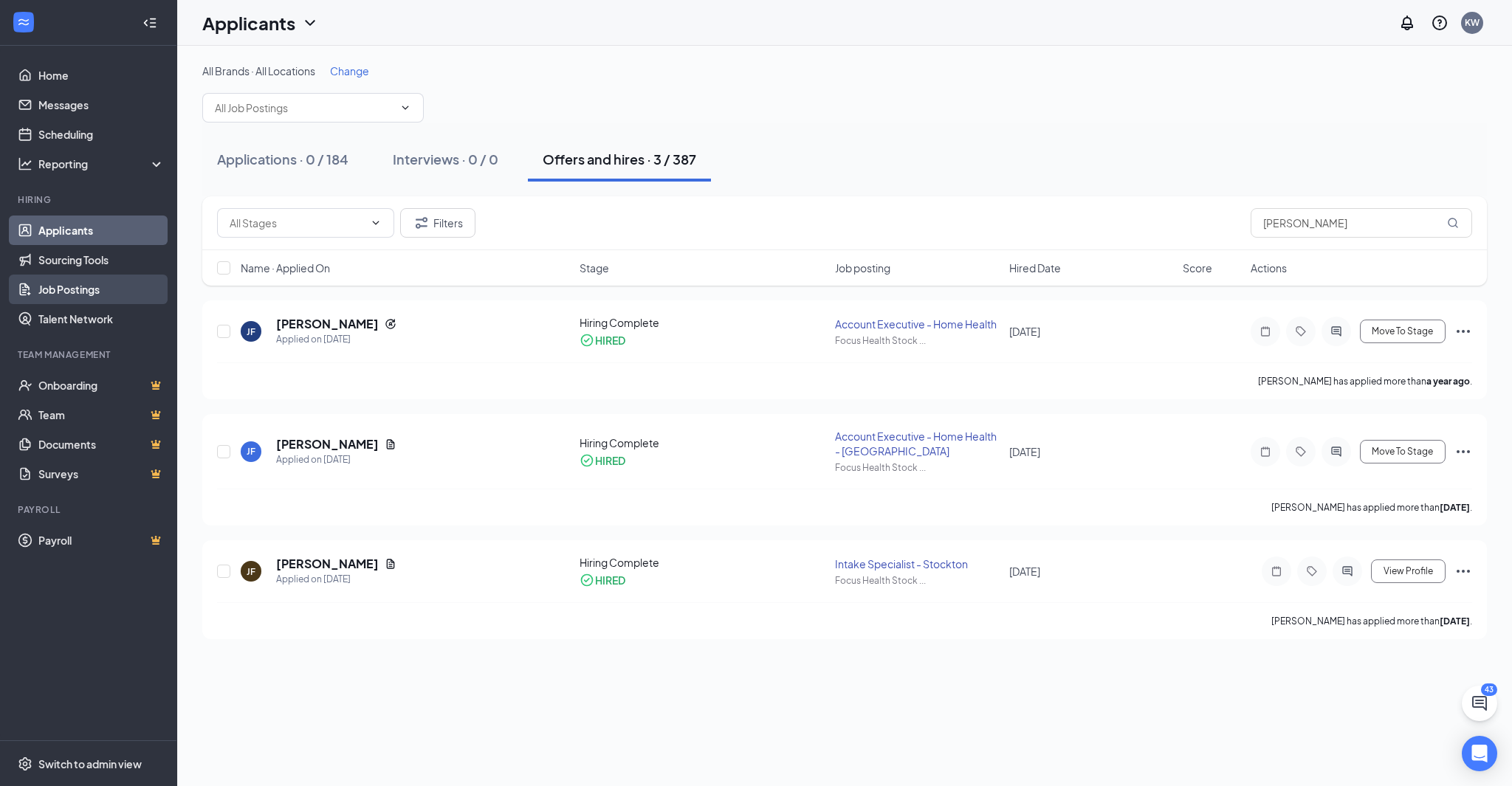
click at [84, 284] on link "Job Postings" at bounding box center [101, 289] width 126 height 29
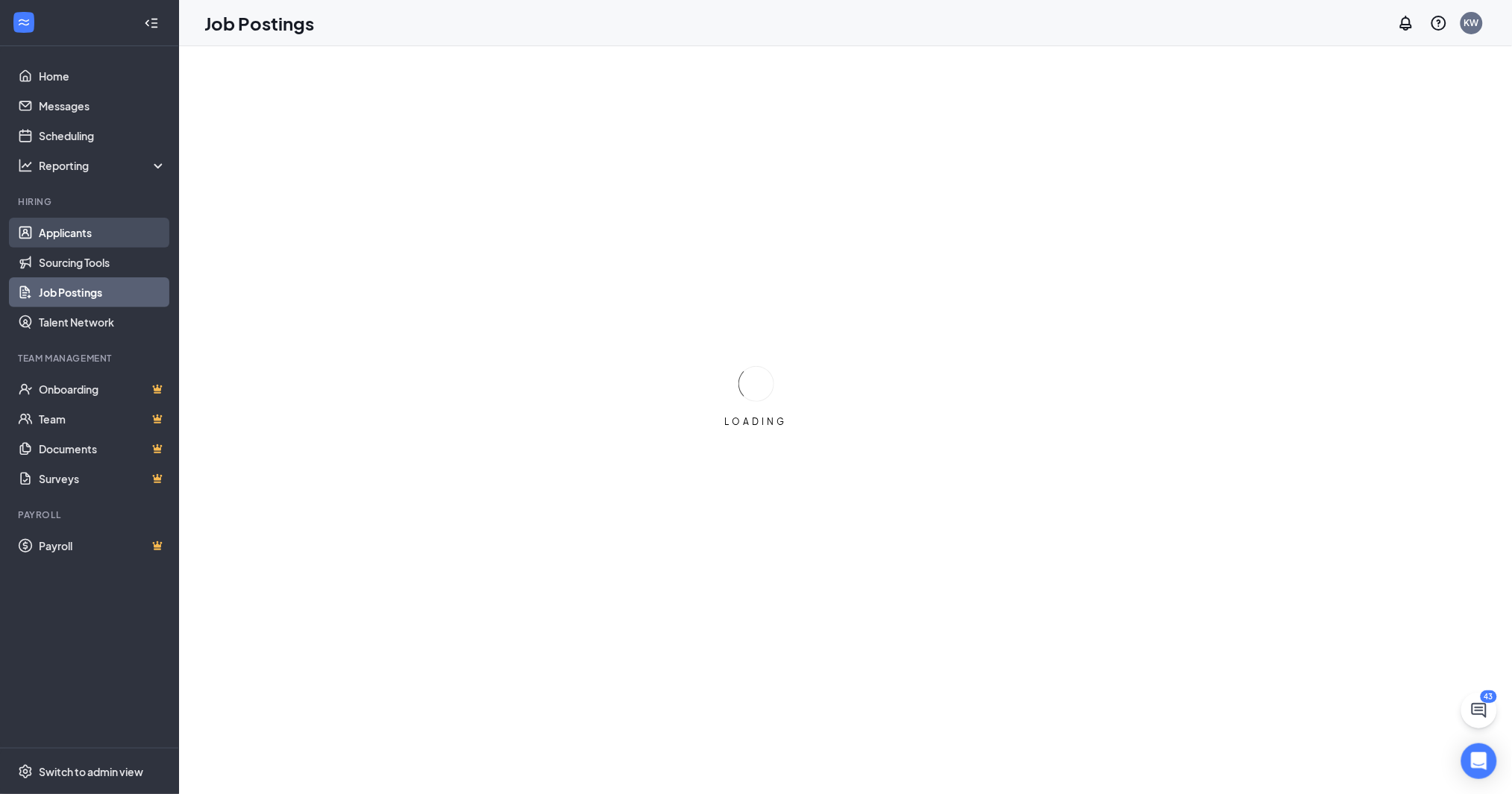
click at [74, 230] on link "Applicants" at bounding box center [102, 233] width 127 height 30
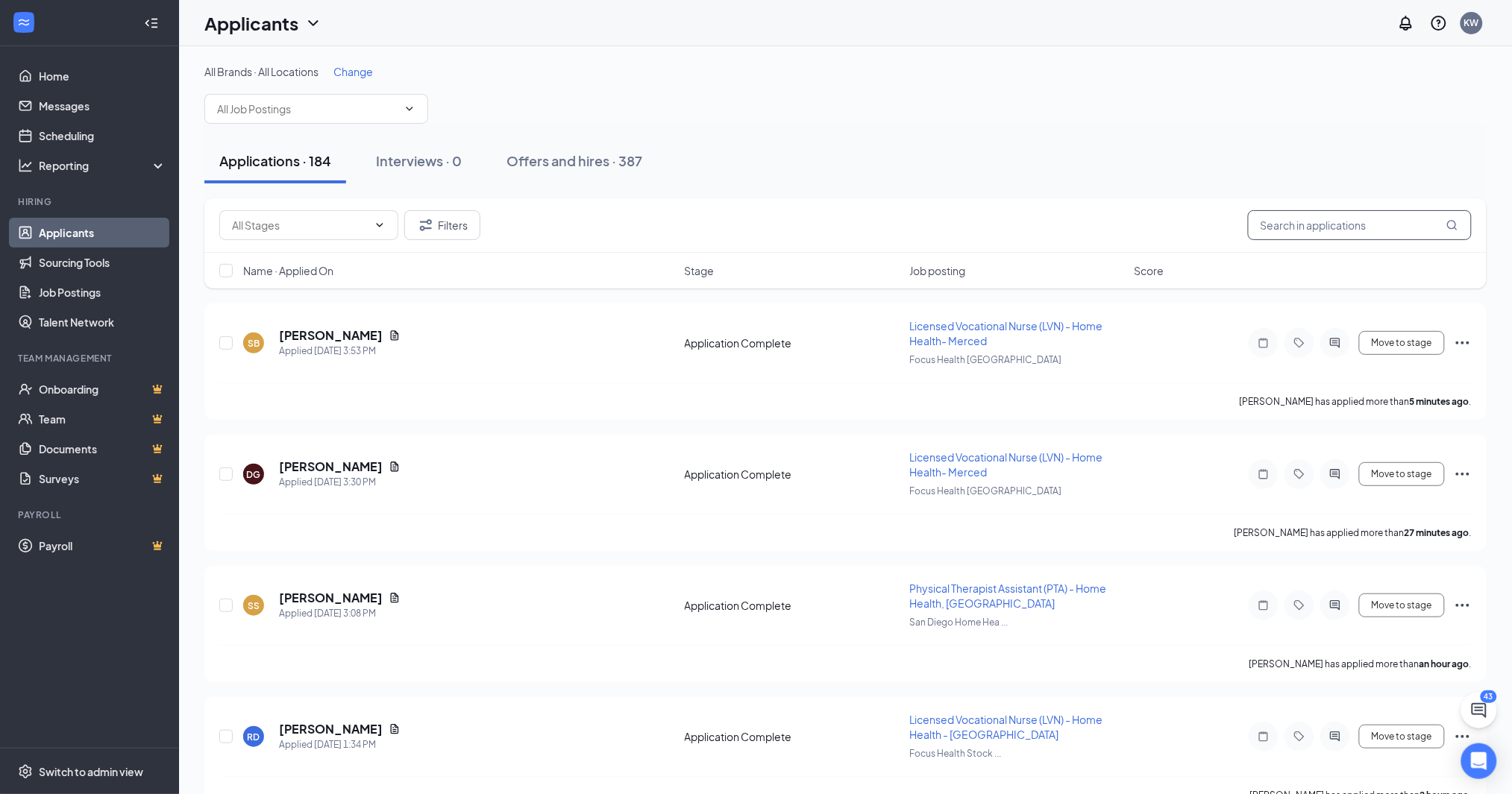
click at [1322, 219] on input "text" at bounding box center [1359, 225] width 224 height 30
type input "[PERSON_NAME]"
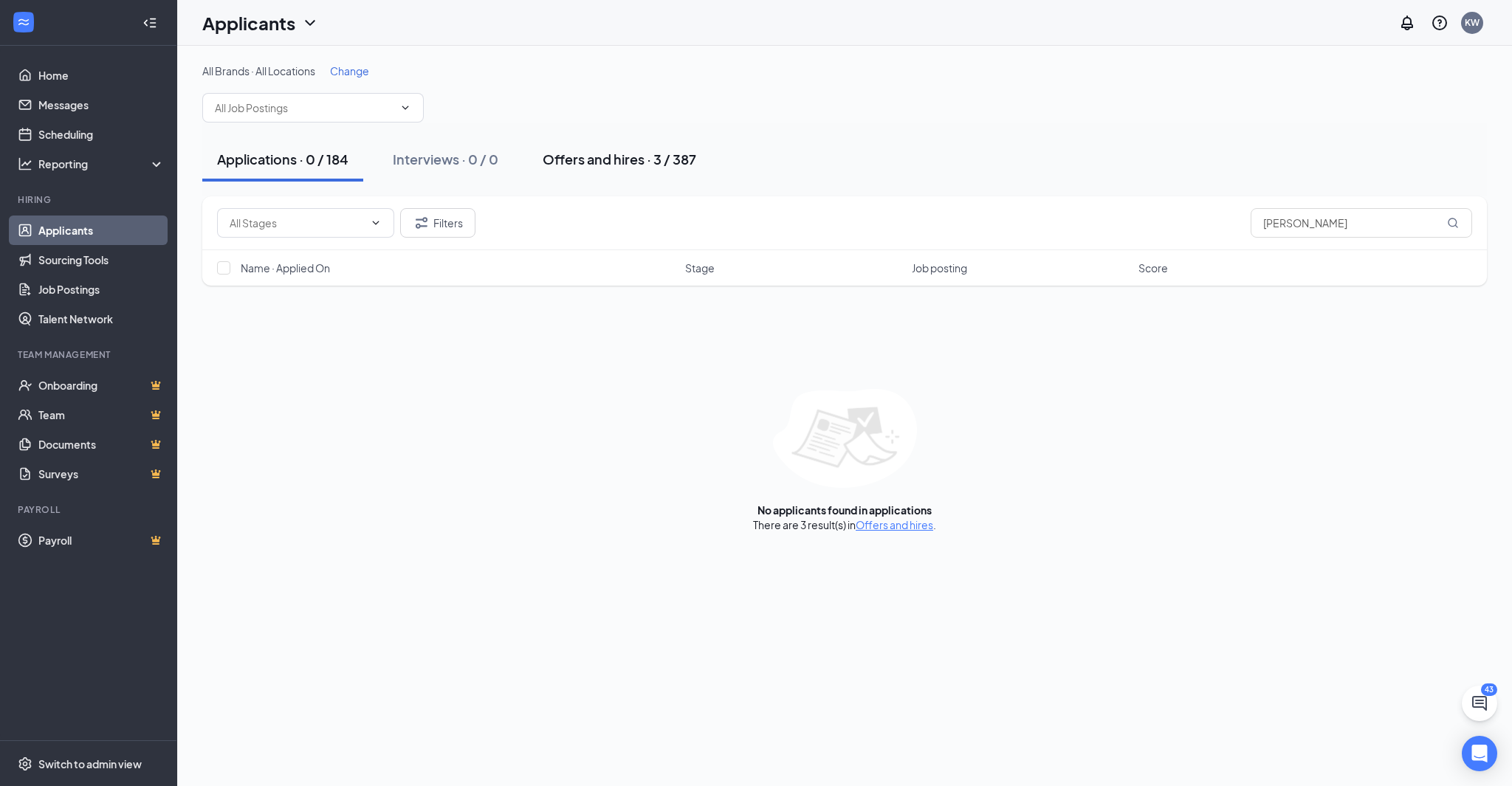
click at [683, 158] on div "Offers and hires · 3 / 387" at bounding box center [619, 159] width 153 height 18
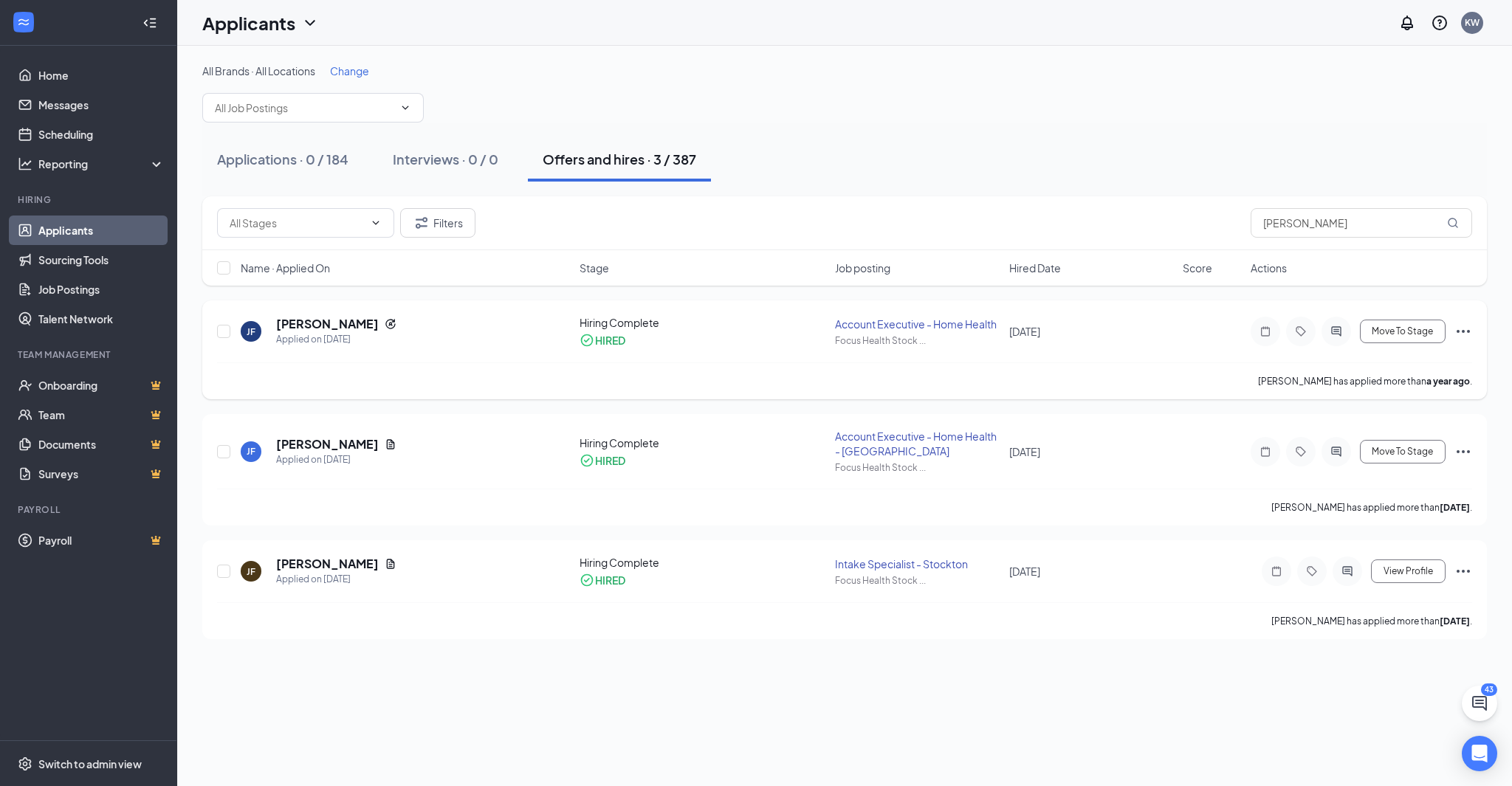
click at [1462, 329] on icon "Ellipses" at bounding box center [1462, 331] width 17 height 17
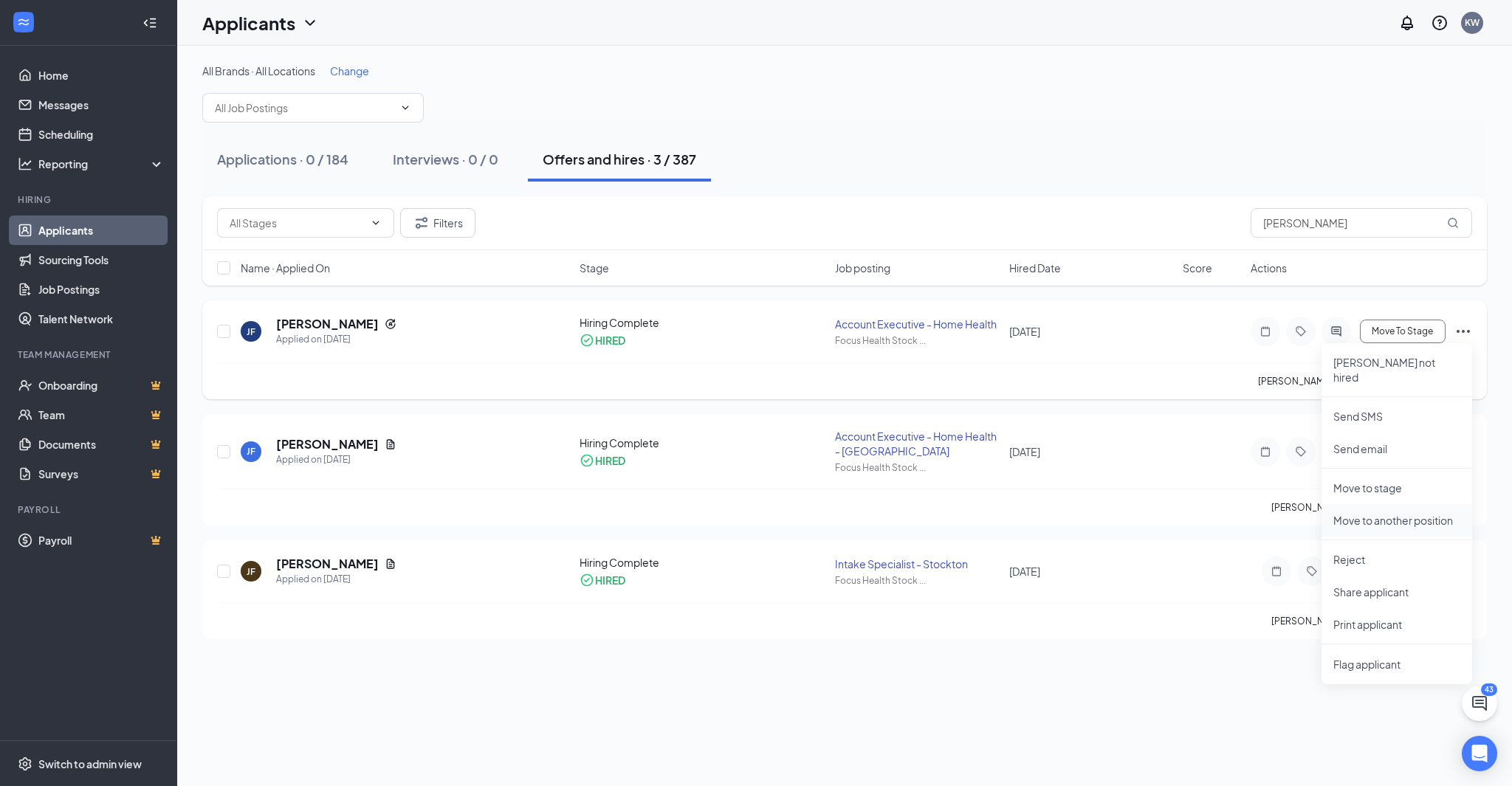
click at [1379, 513] on p "Move to another position" at bounding box center [1396, 521] width 127 height 15
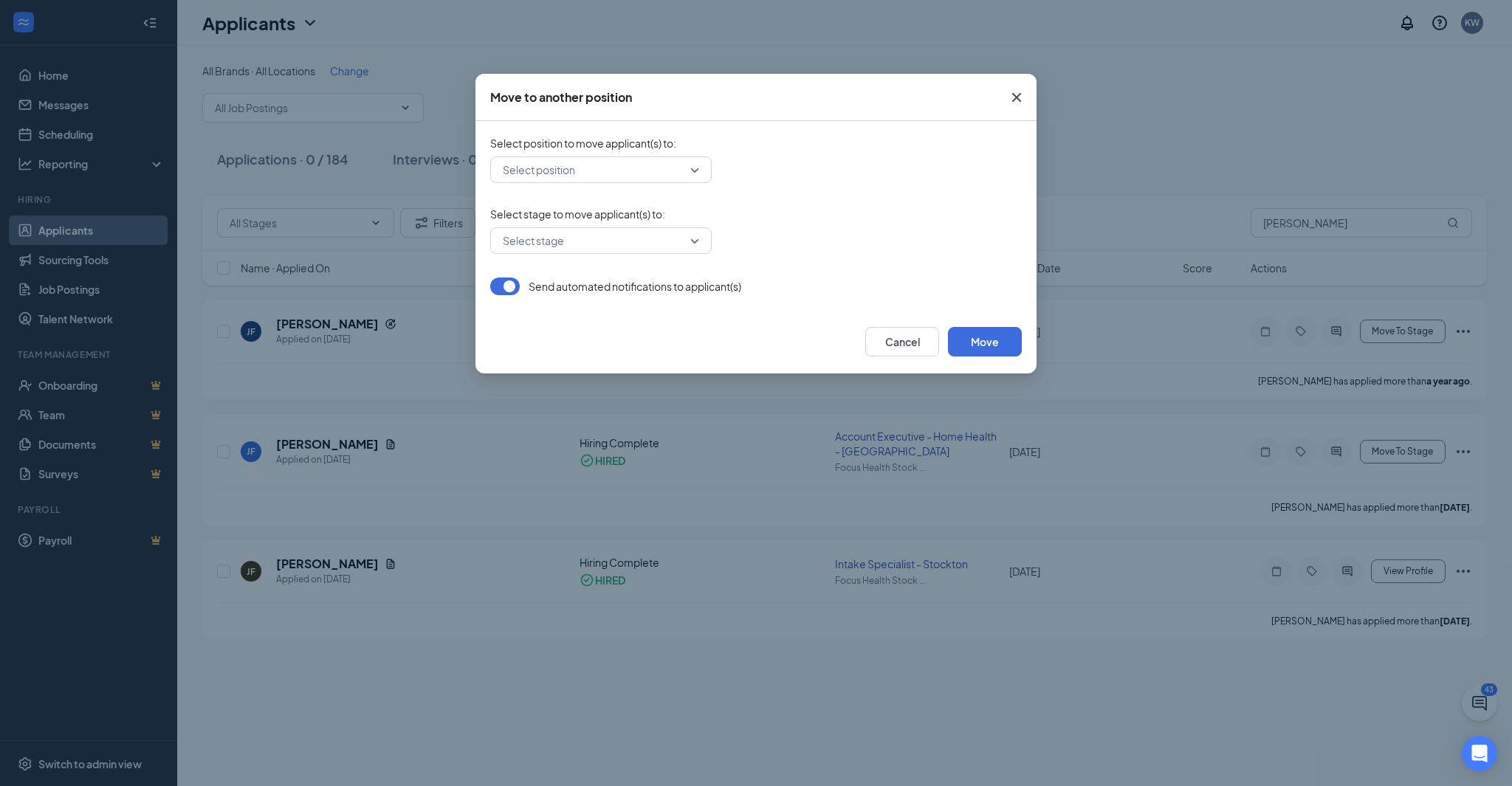
click at [693, 168] on div "Select position" at bounding box center [600, 169] width 221 height 27
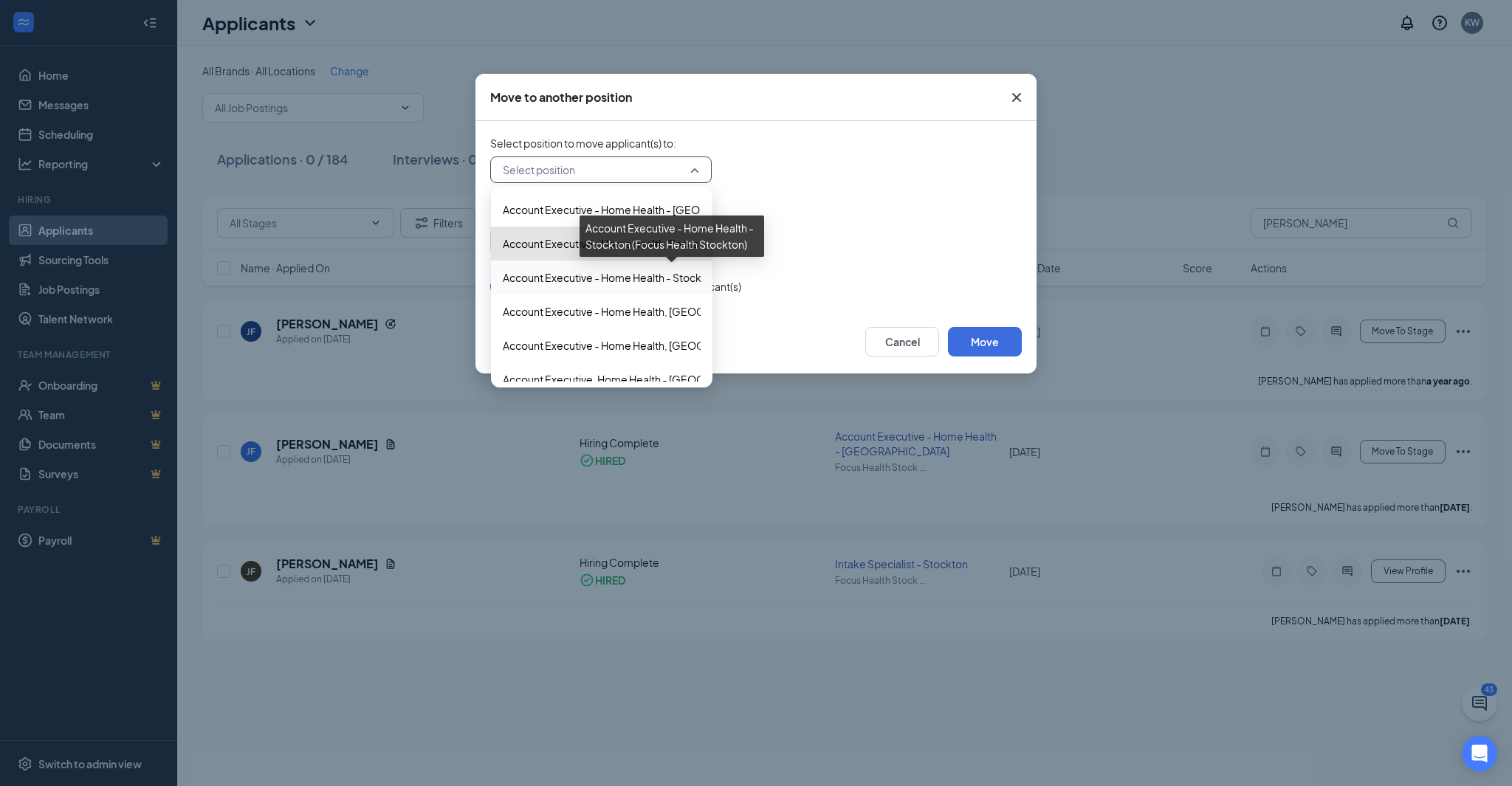
click at [580, 269] on span "Account Executive - Home Health - Stockton (Focus Health Stockton)" at bounding box center [668, 277] width 331 height 17
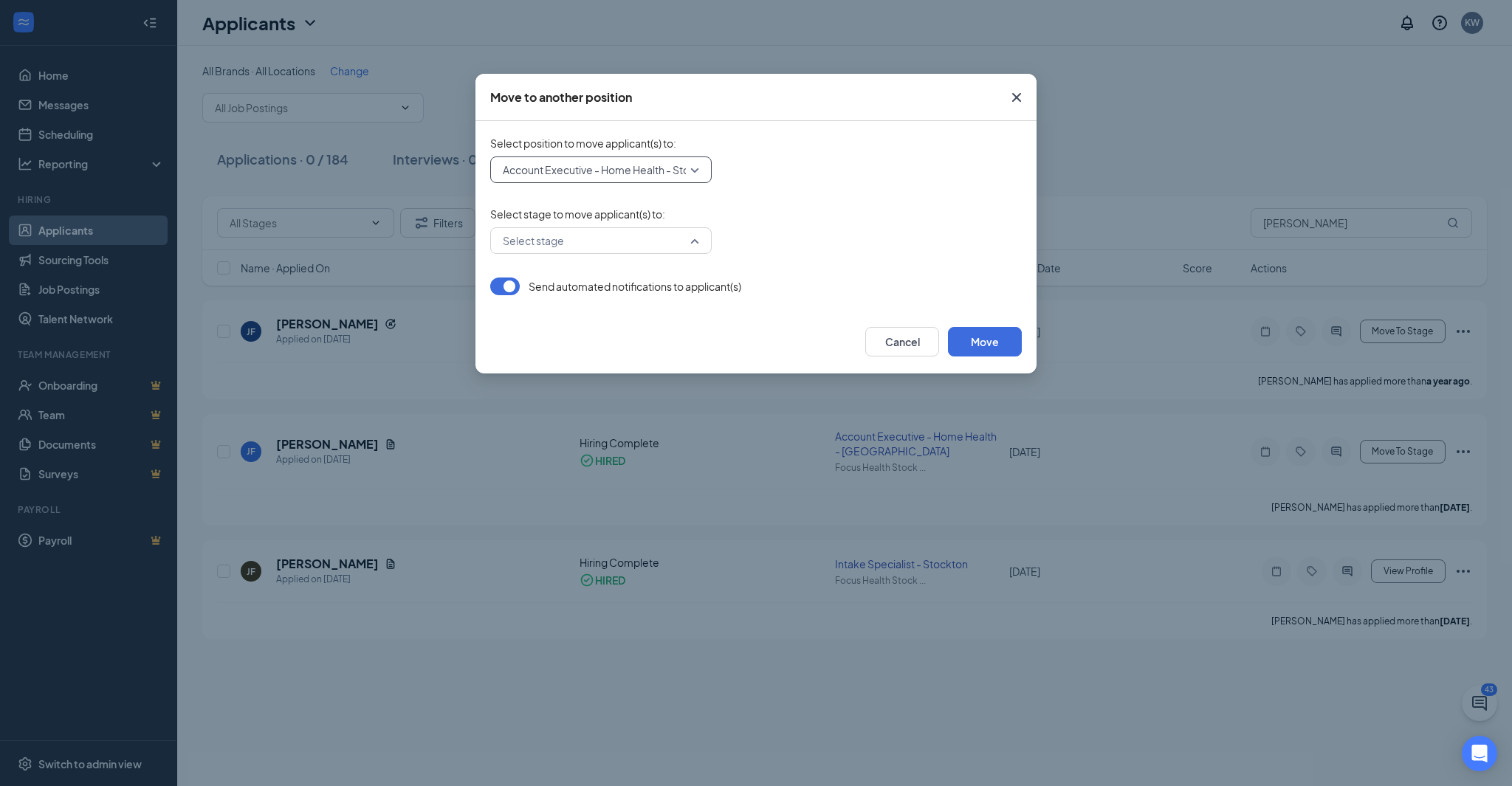
click at [700, 238] on div "Select stage" at bounding box center [600, 241] width 221 height 27
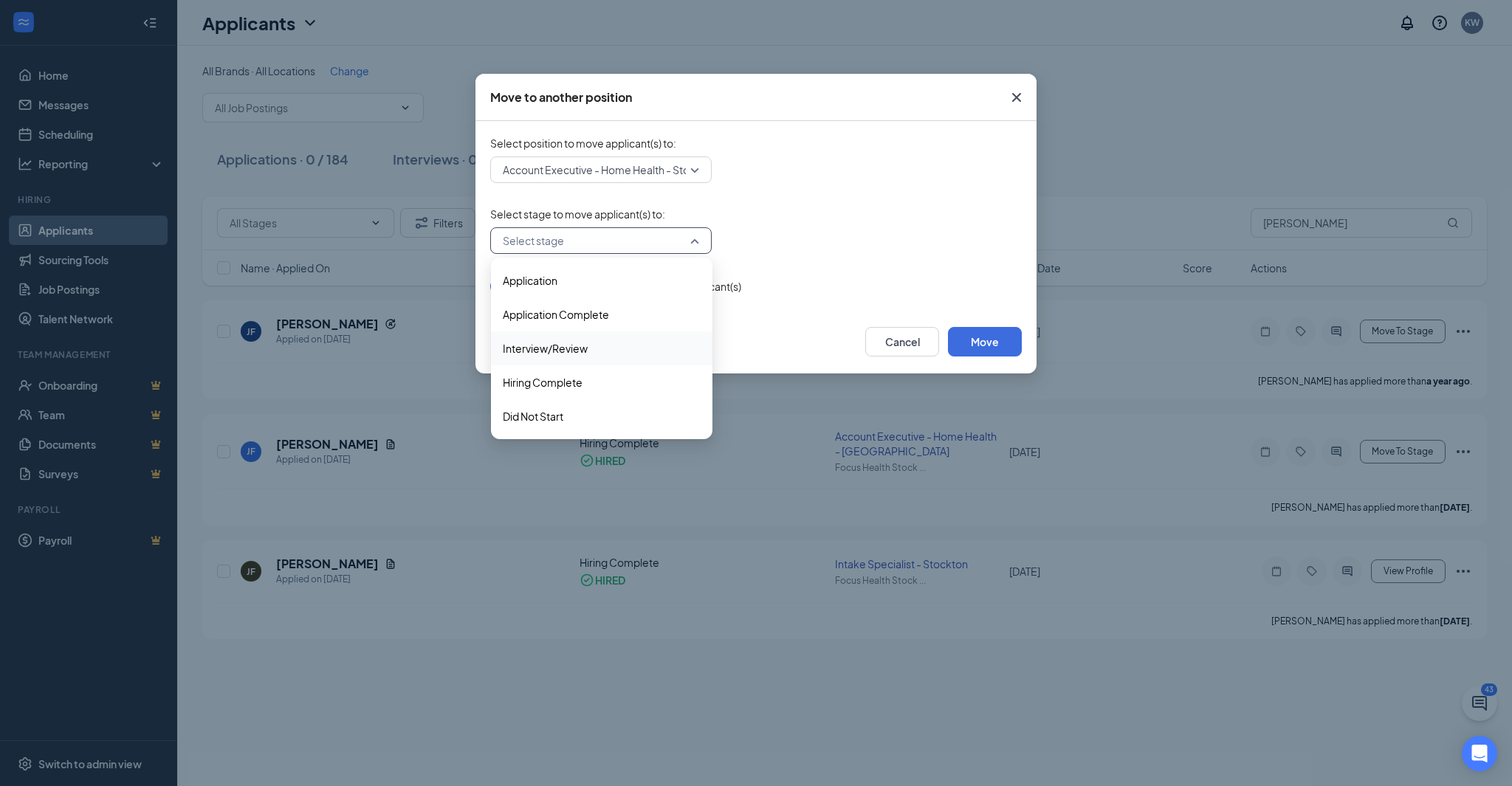
click at [589, 342] on span "Interview/Review" at bounding box center [601, 349] width 197 height 17
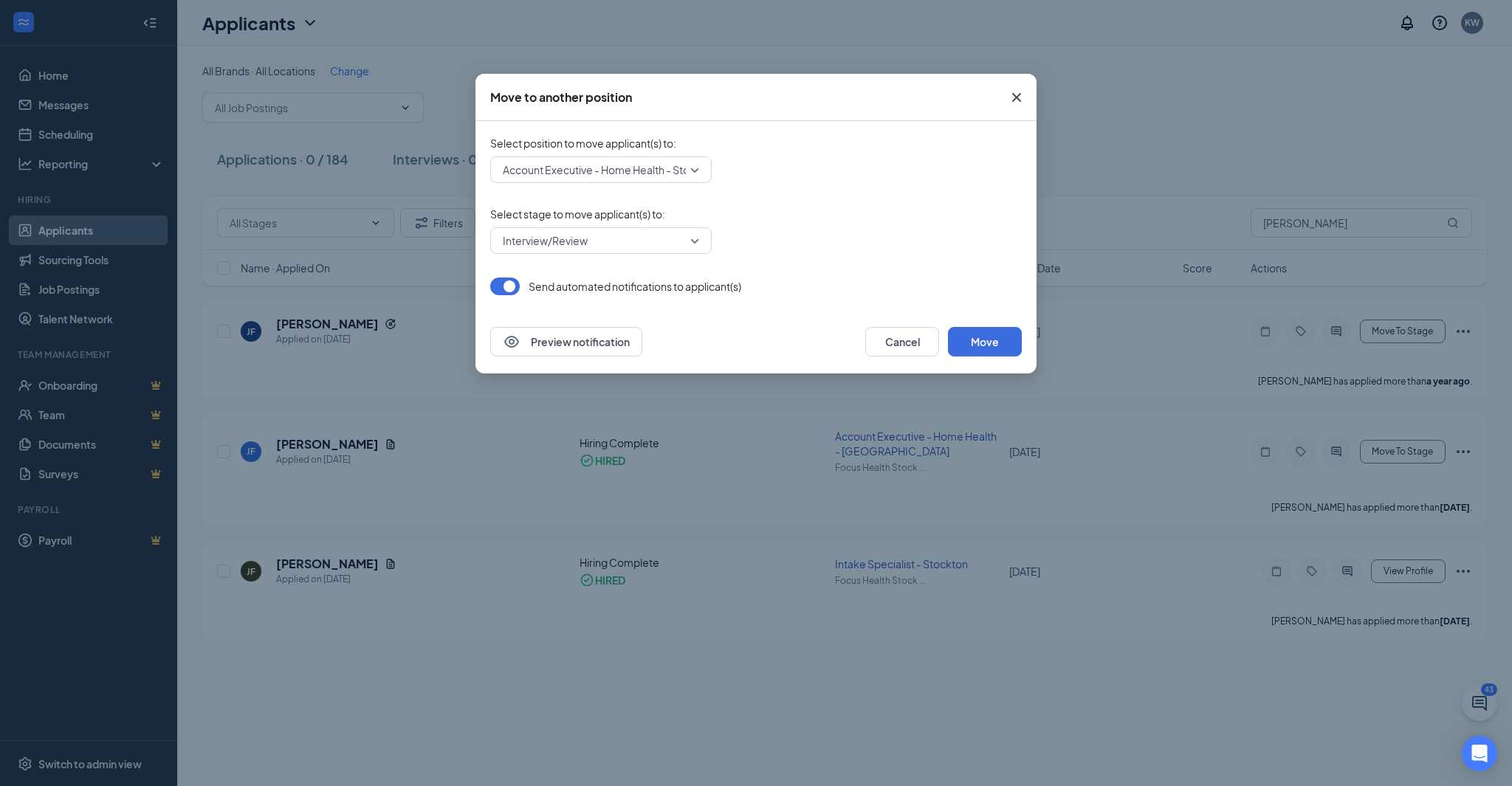
click at [498, 285] on button "button" at bounding box center [505, 286] width 29 height 17
click at [975, 337] on button "Move" at bounding box center [984, 342] width 73 height 29
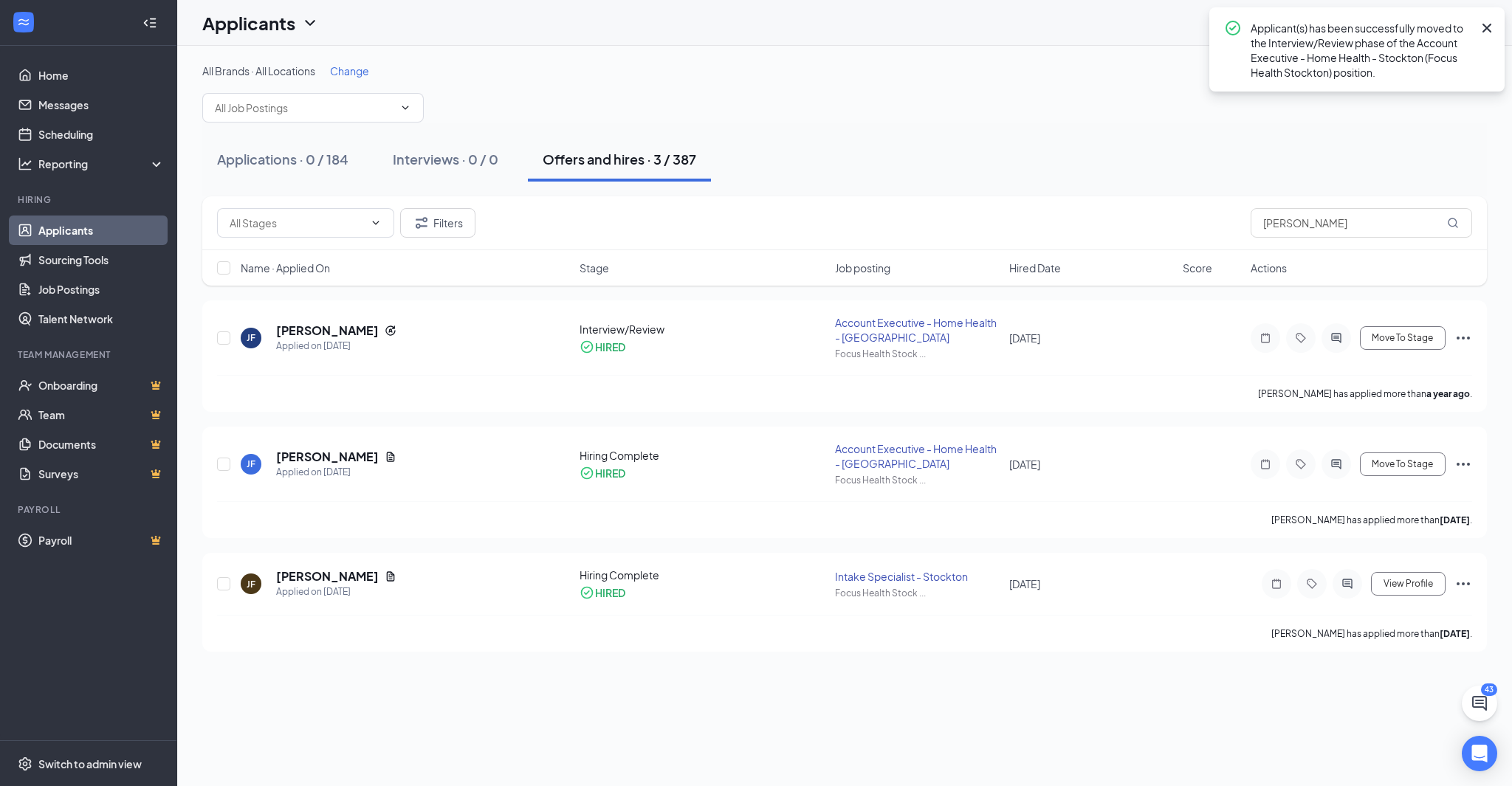
click at [67, 228] on link "Applicants" at bounding box center [101, 230] width 126 height 29
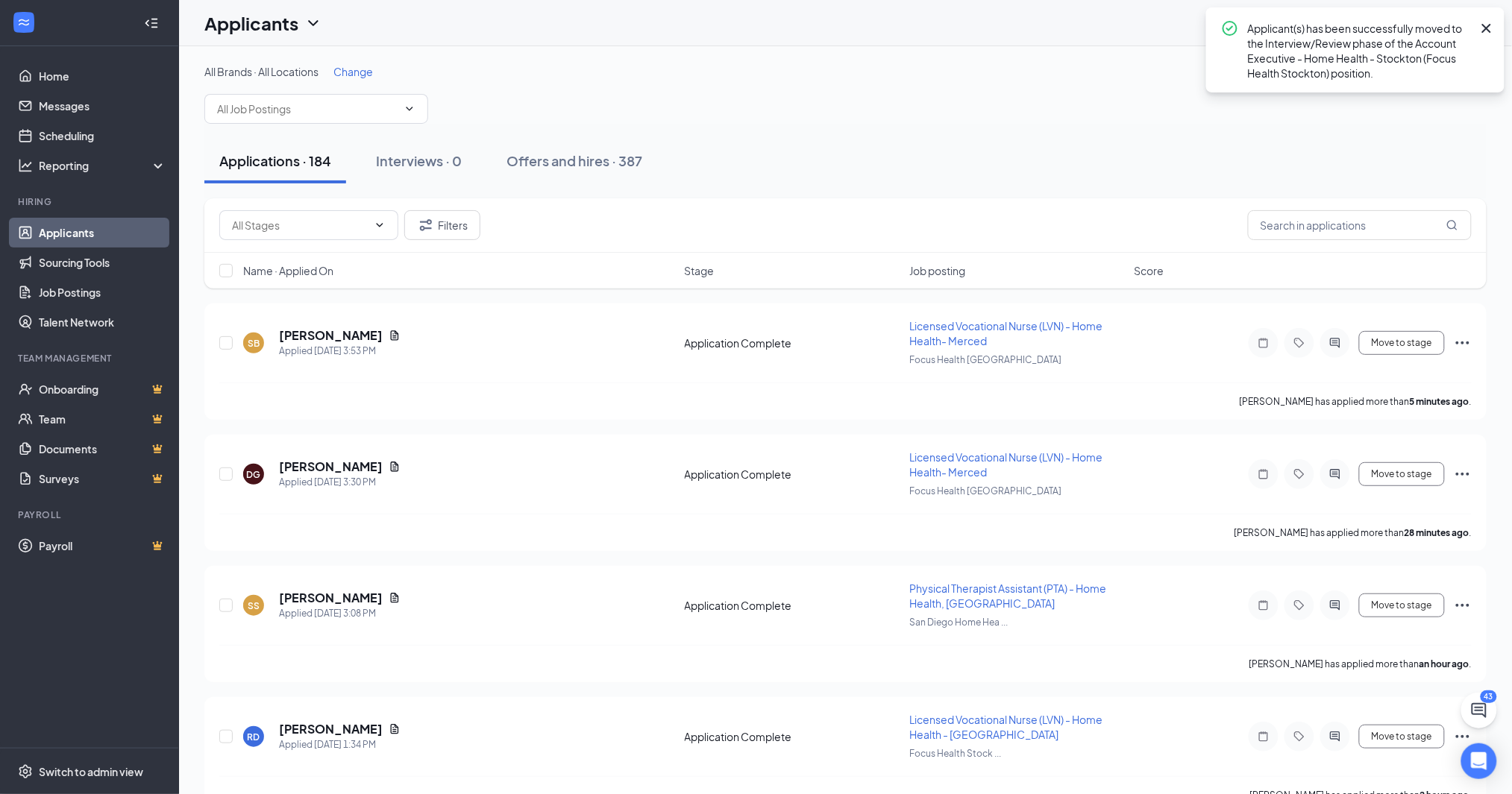
click at [1031, 145] on div "Applications · 184 Interviews · 0 Offers and hires · 387" at bounding box center [845, 161] width 1282 height 45
click at [1488, 23] on icon "Cross" at bounding box center [1486, 28] width 18 height 18
click at [1265, 211] on input "text" at bounding box center [1359, 224] width 224 height 30
type input "[PERSON_NAME]"
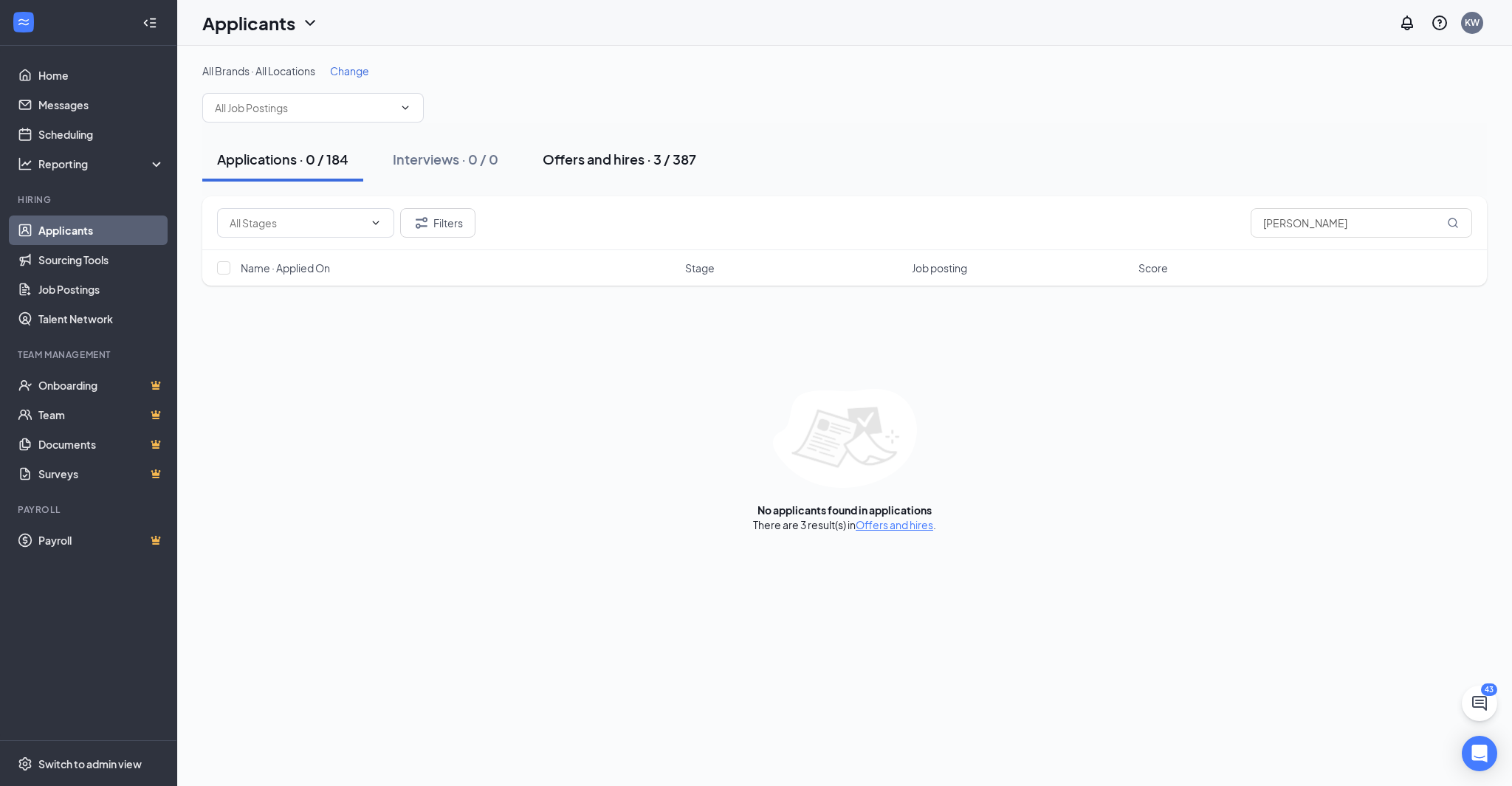
click at [564, 152] on div "Offers and hires · 3 / 387" at bounding box center [619, 159] width 153 height 18
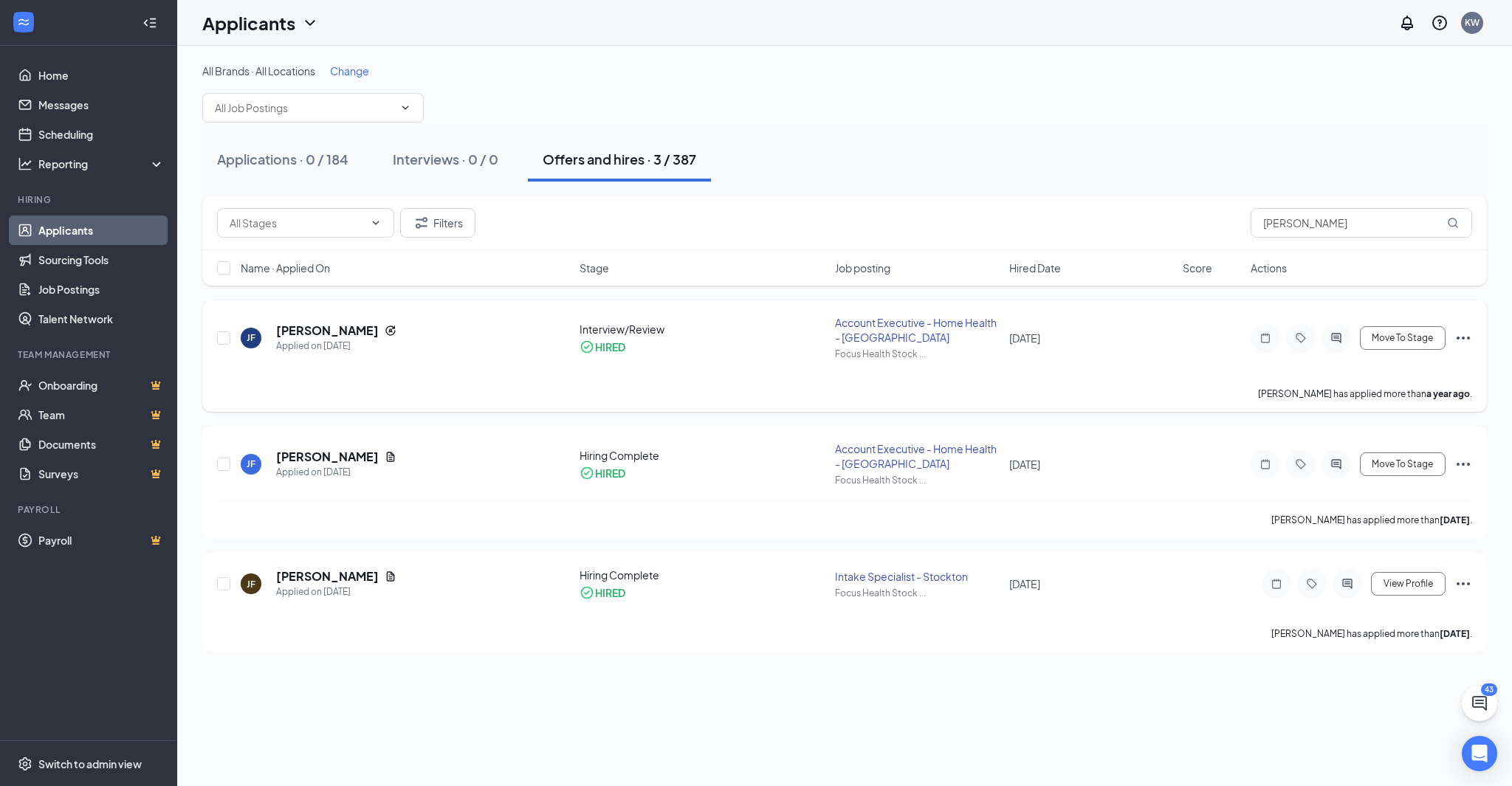
click at [1459, 333] on icon "Ellipses" at bounding box center [1462, 338] width 17 height 17
click at [1355, 520] on p "Move to another position" at bounding box center [1396, 527] width 127 height 15
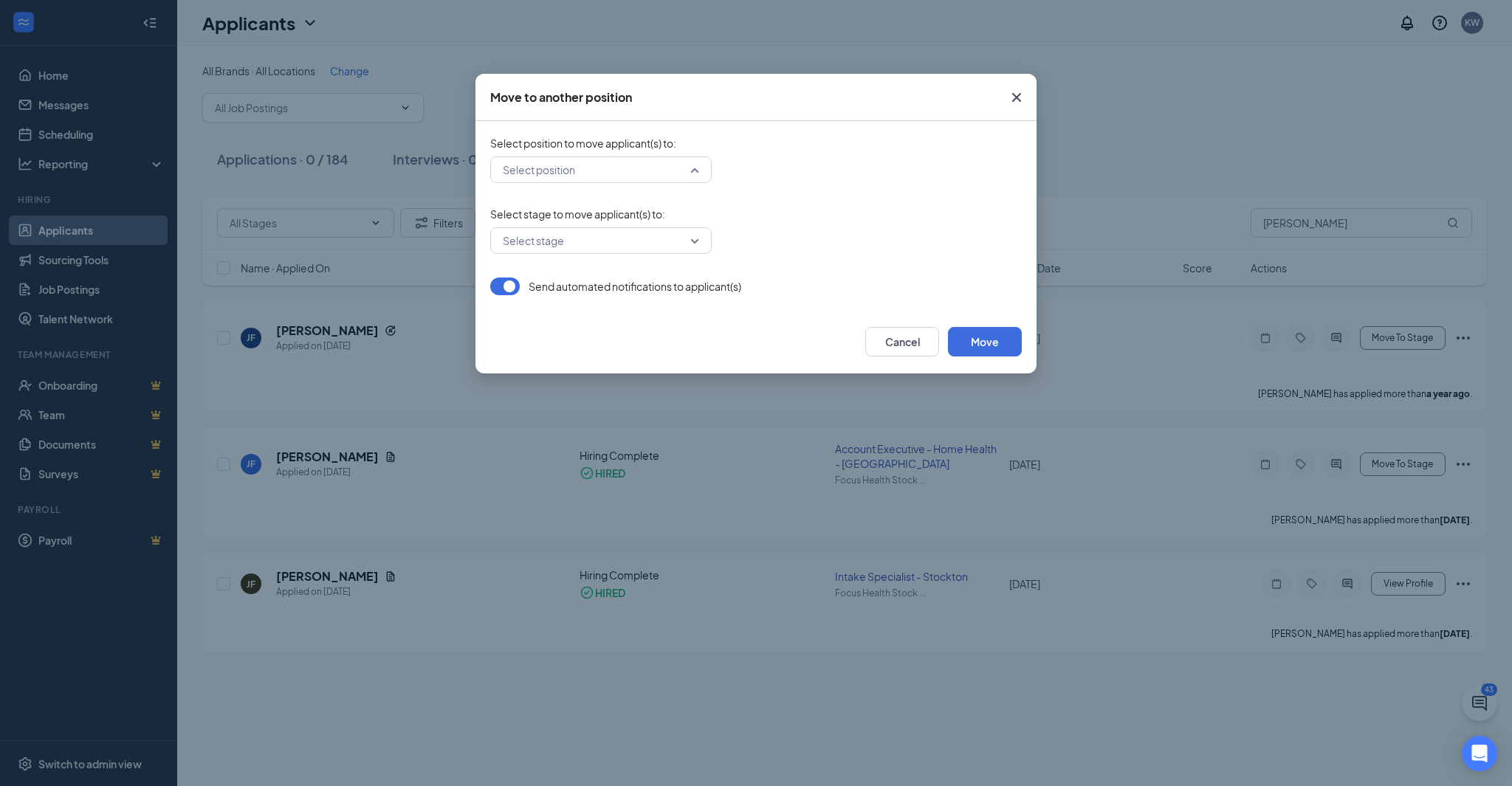
click at [691, 164] on input "search" at bounding box center [596, 169] width 194 height 25
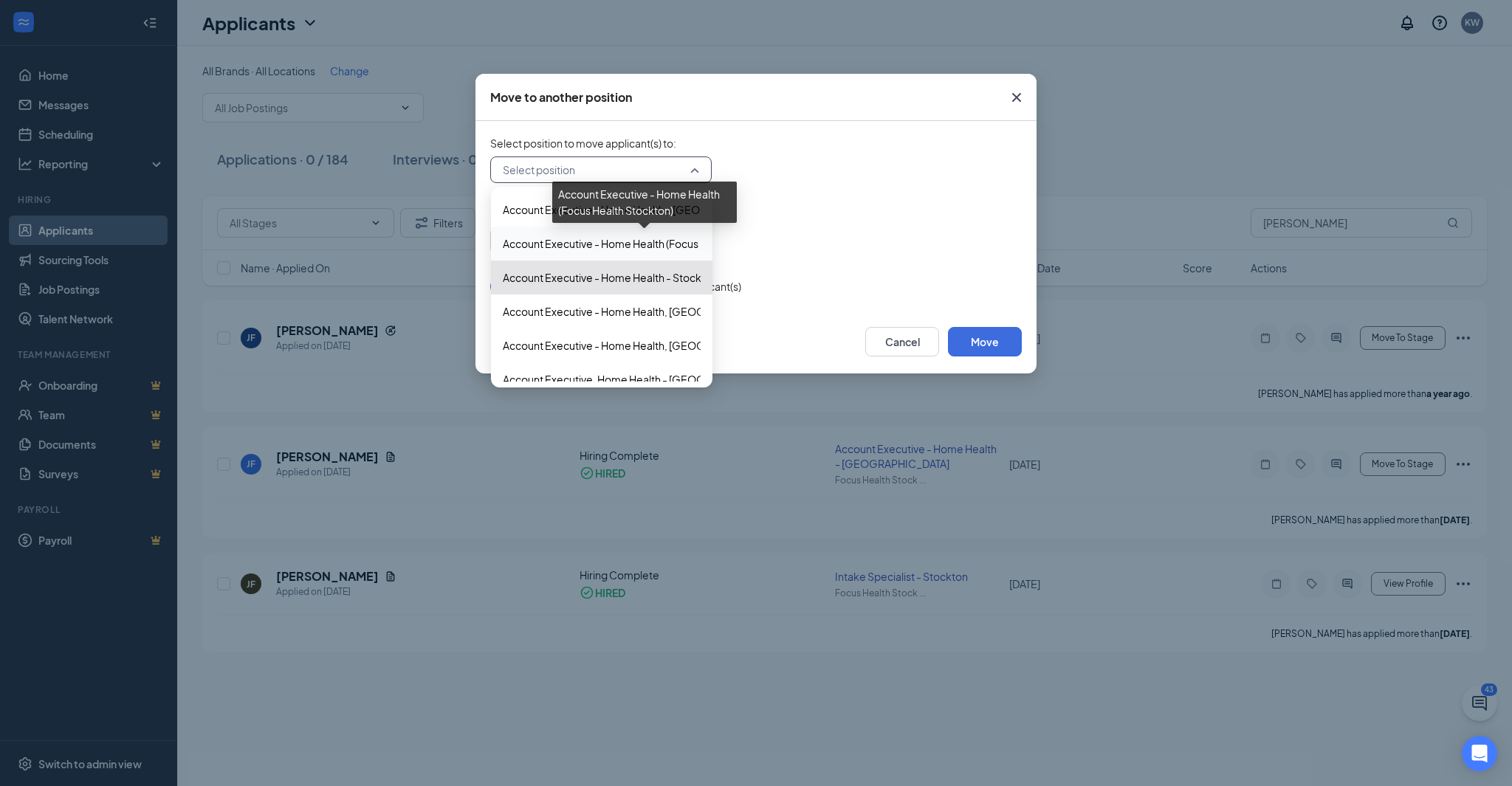
click at [658, 238] on span "Account Executive - Home Health (Focus Health Stockton)" at bounding box center [642, 244] width 278 height 17
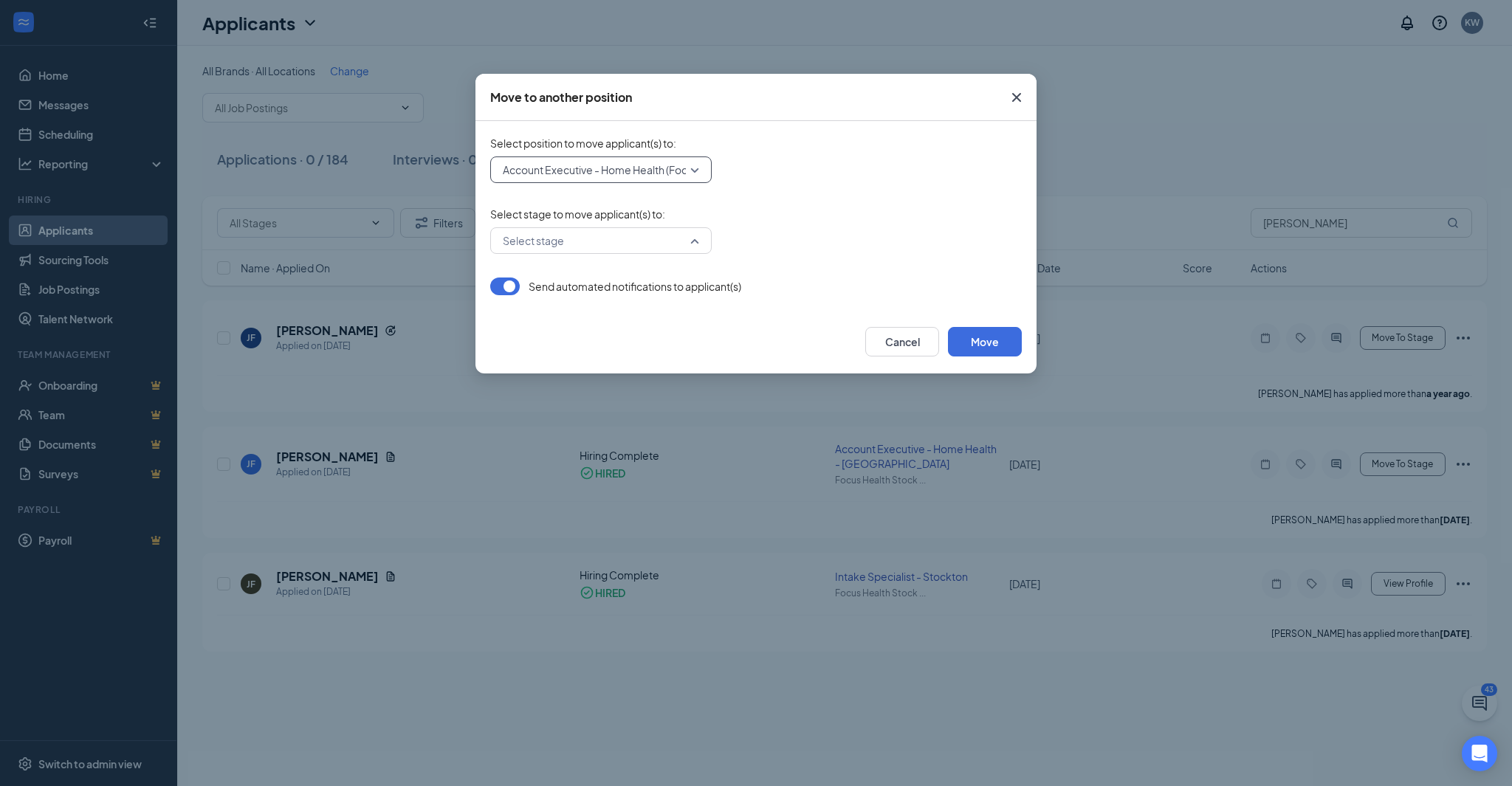
click at [700, 242] on div "Select stage" at bounding box center [600, 241] width 221 height 27
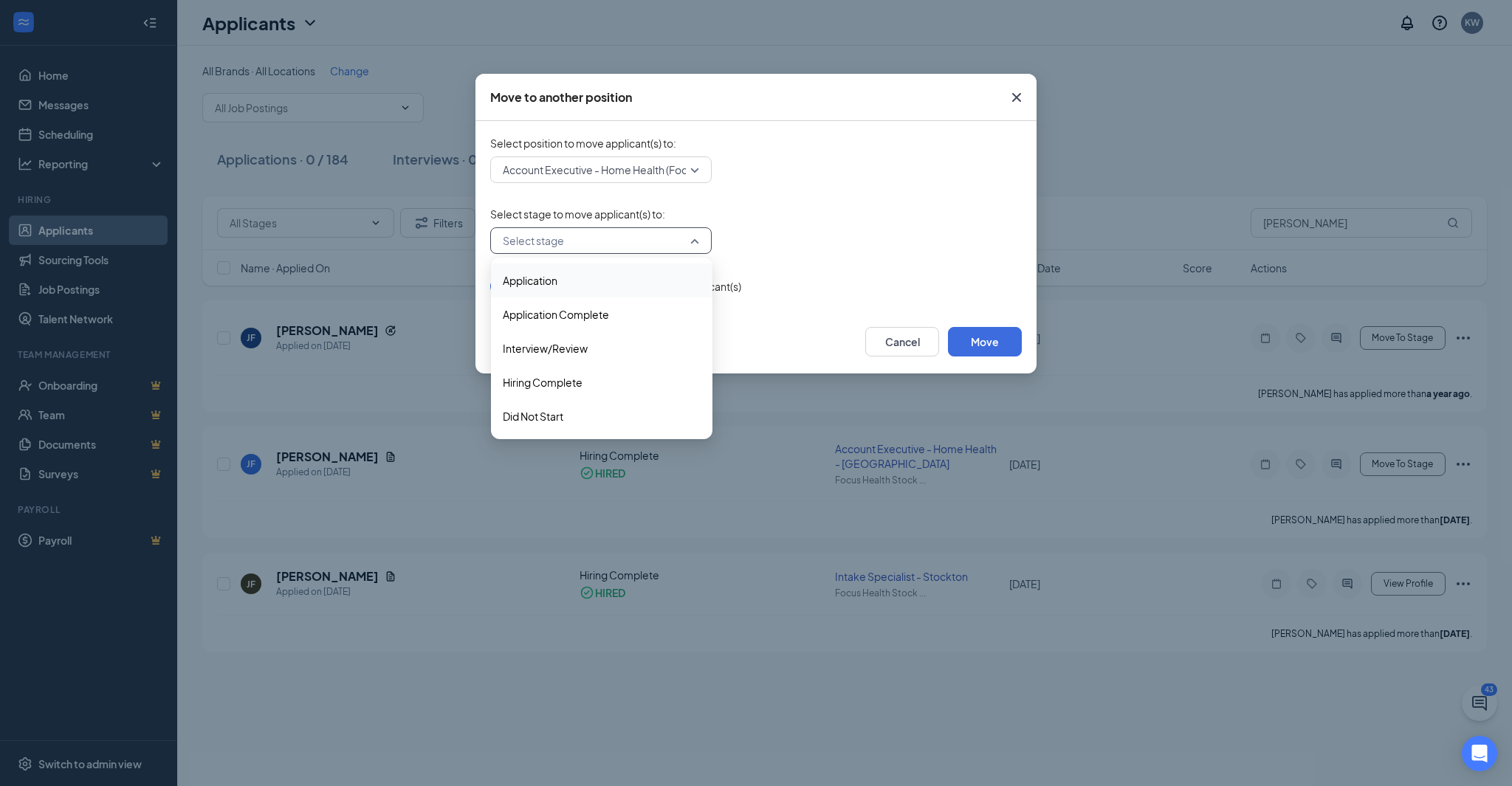
click at [633, 275] on span "Application" at bounding box center [601, 281] width 197 height 17
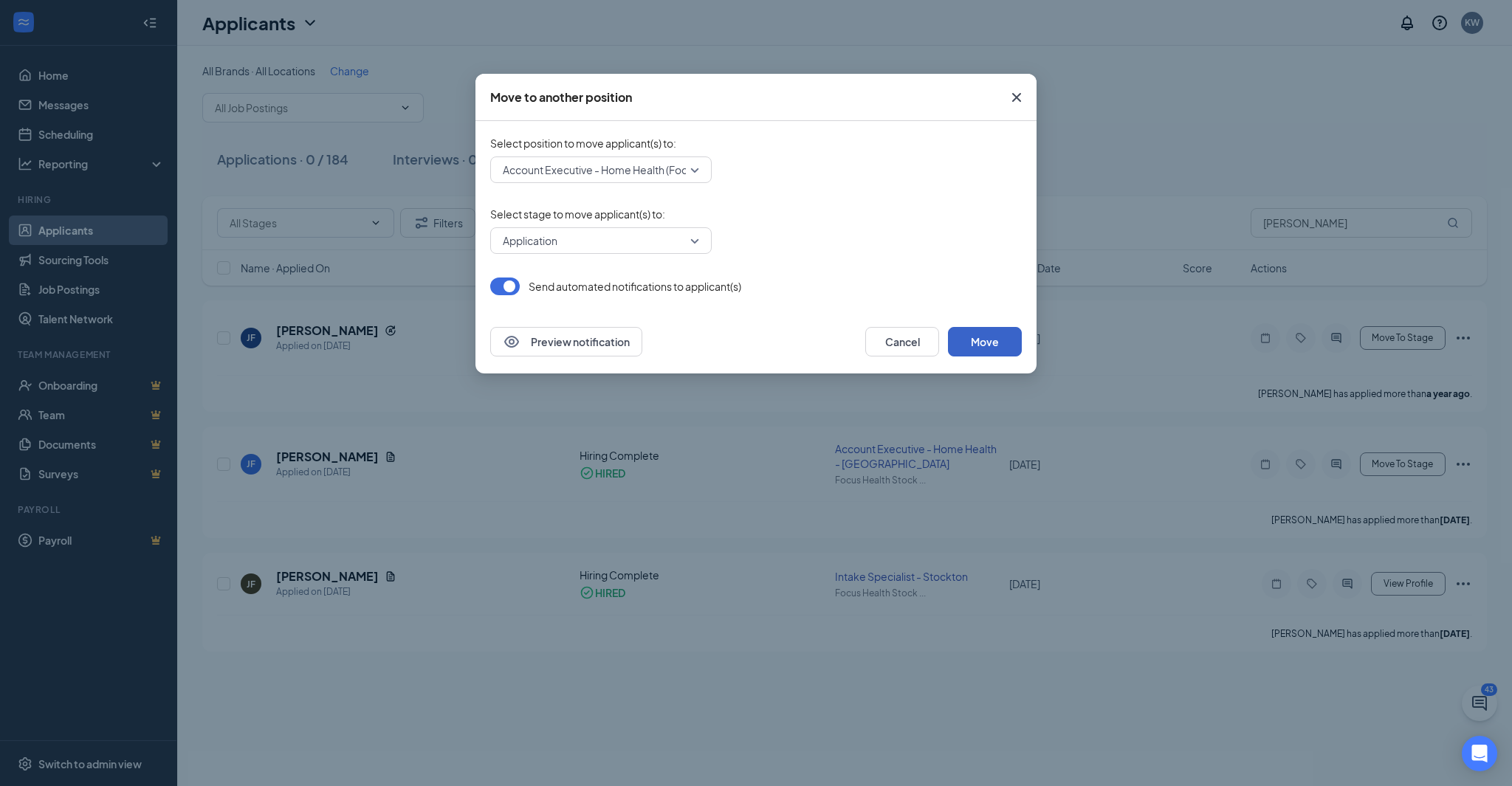
click at [981, 341] on button "Move" at bounding box center [984, 342] width 73 height 29
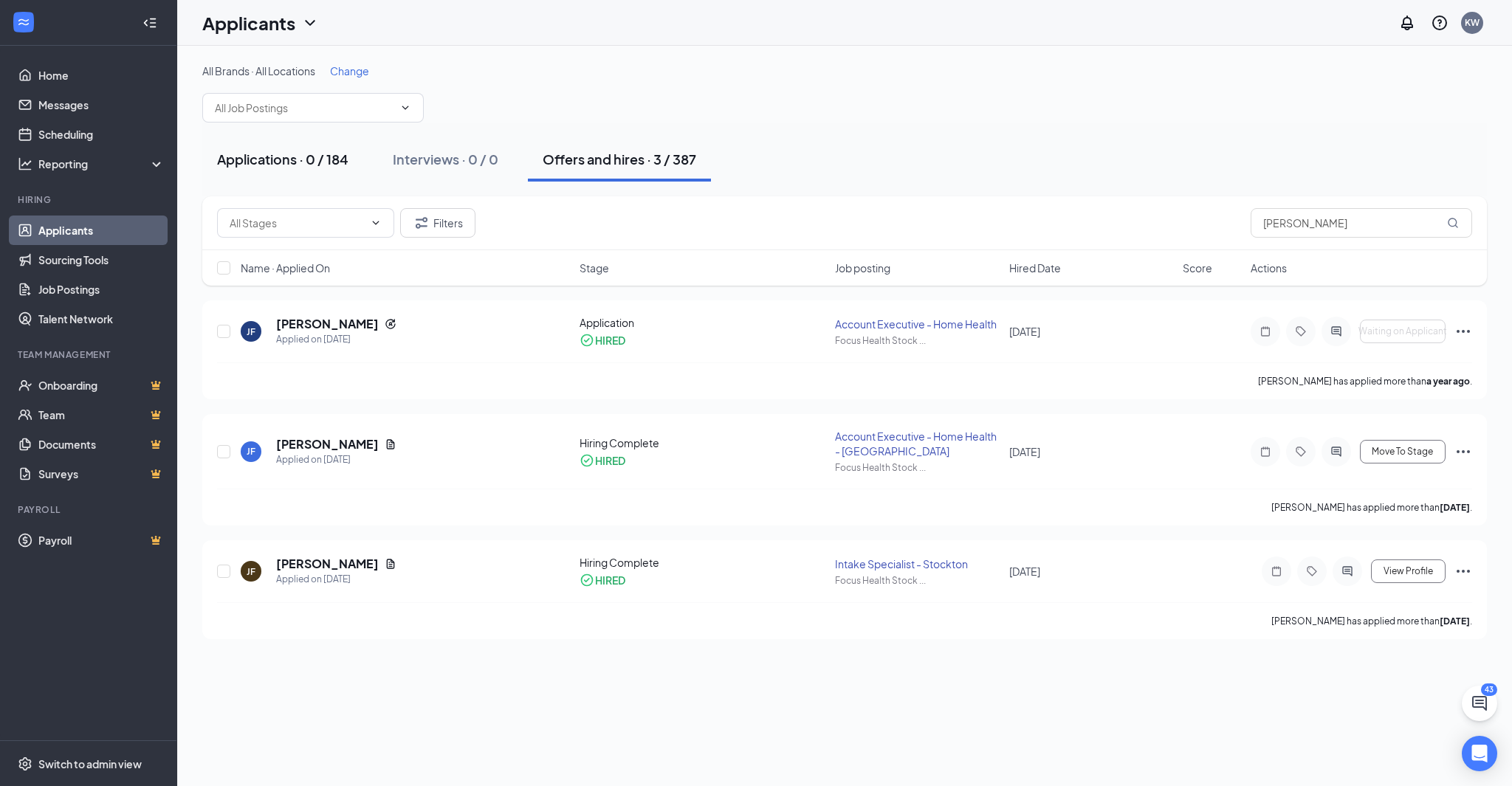
click at [292, 169] on button "Applications · 0 / 184" at bounding box center [282, 160] width 161 height 44
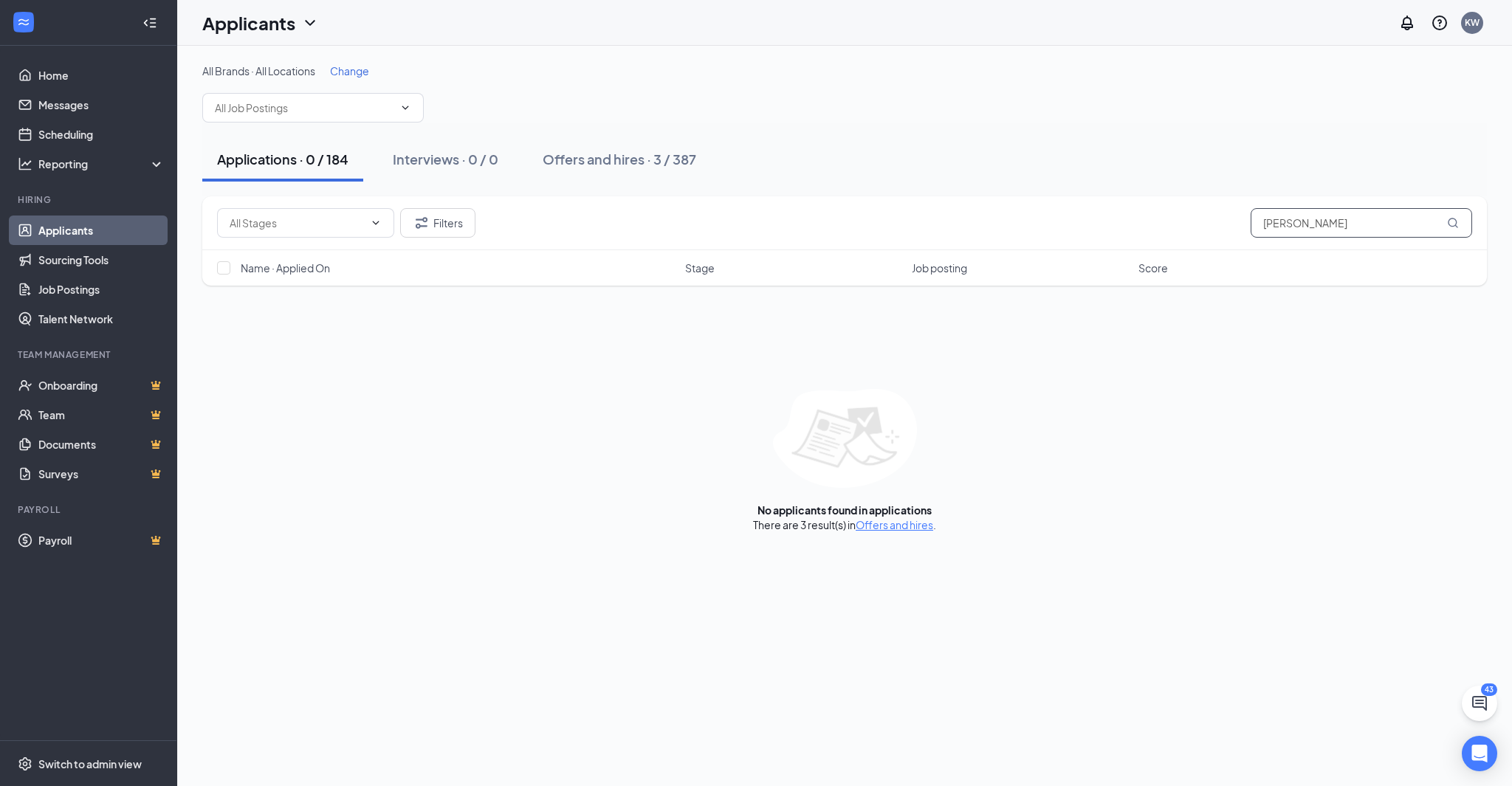
click at [1325, 232] on input "[PERSON_NAME]" at bounding box center [1361, 223] width 221 height 29
click at [564, 382] on div "Filters Jill Franks Name · Applied On Stage Job posting Score No applicants fou…" at bounding box center [844, 365] width 1284 height 336
